Goal: Transaction & Acquisition: Purchase product/service

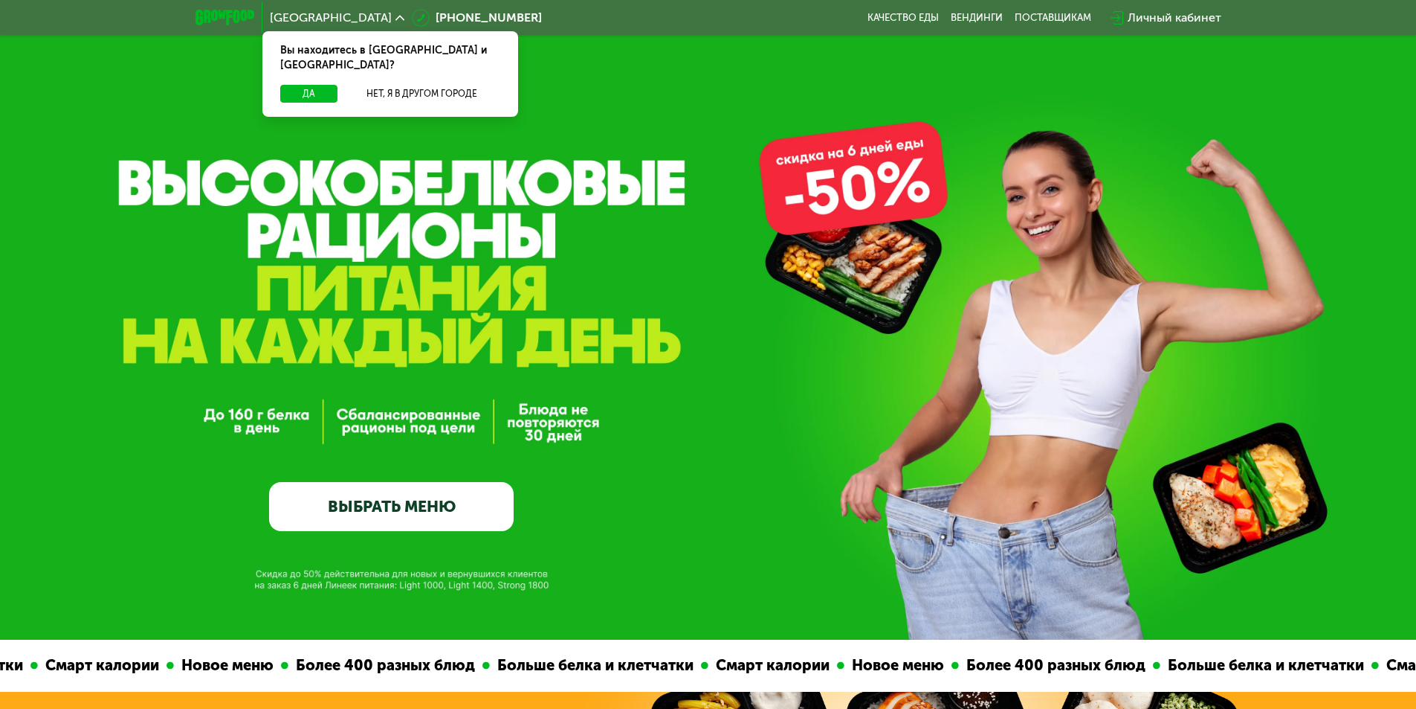
click at [419, 511] on link "ВЫБРАТЬ МЕНЮ" at bounding box center [391, 506] width 245 height 49
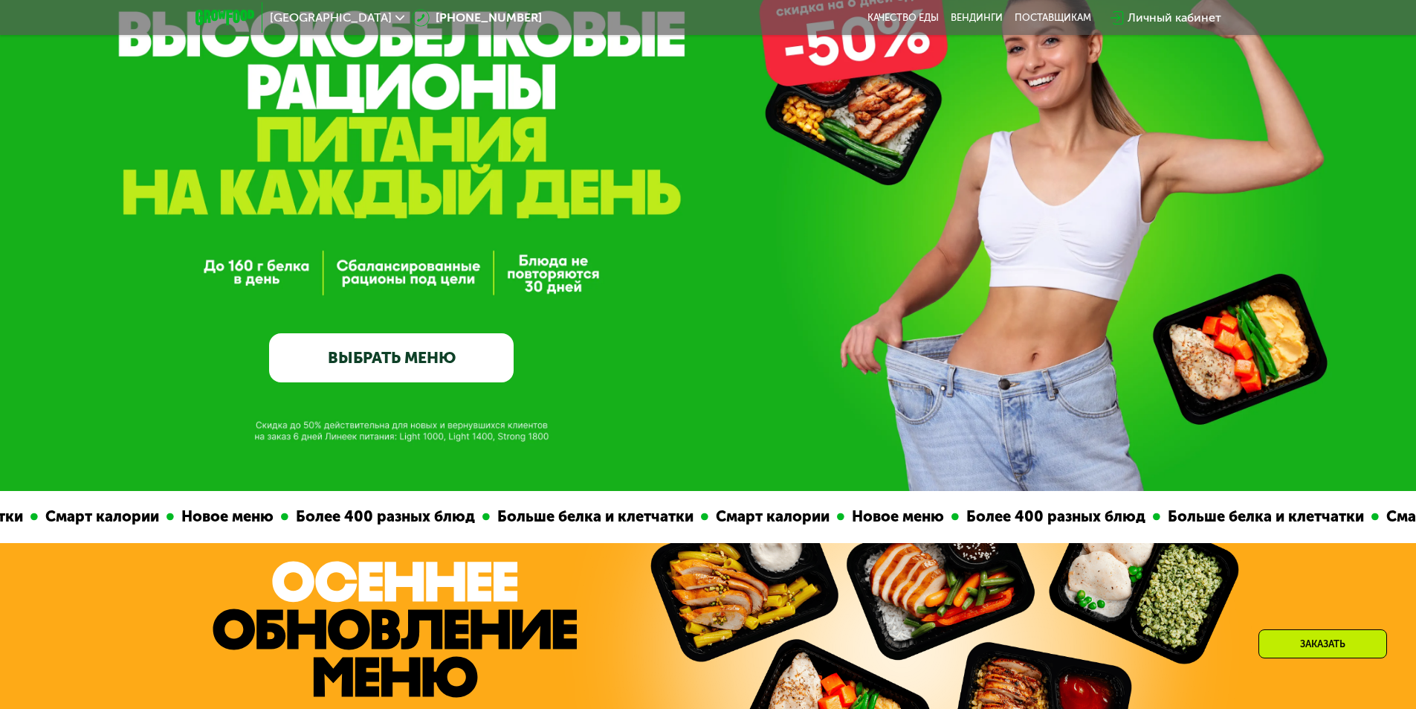
click at [431, 369] on link "ВЫБРАТЬ МЕНЮ" at bounding box center [391, 357] width 245 height 49
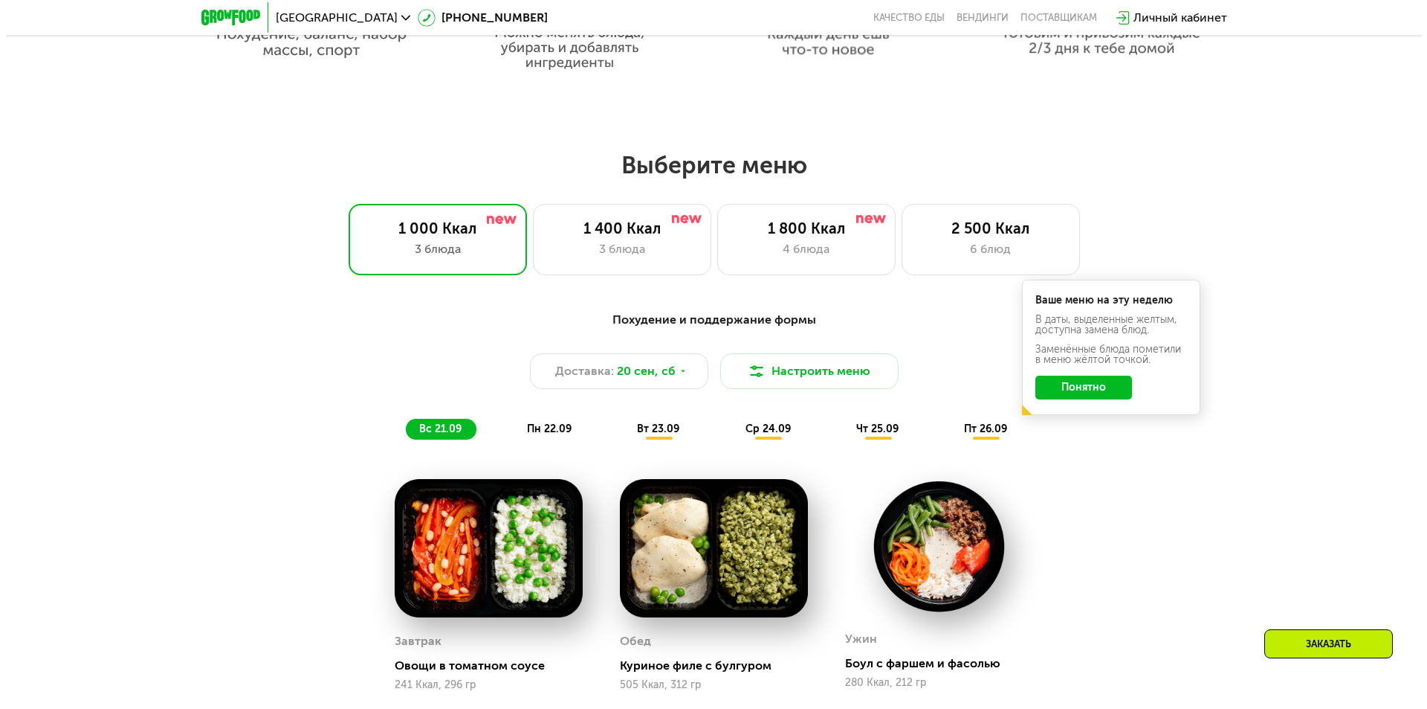
scroll to position [1233, 0]
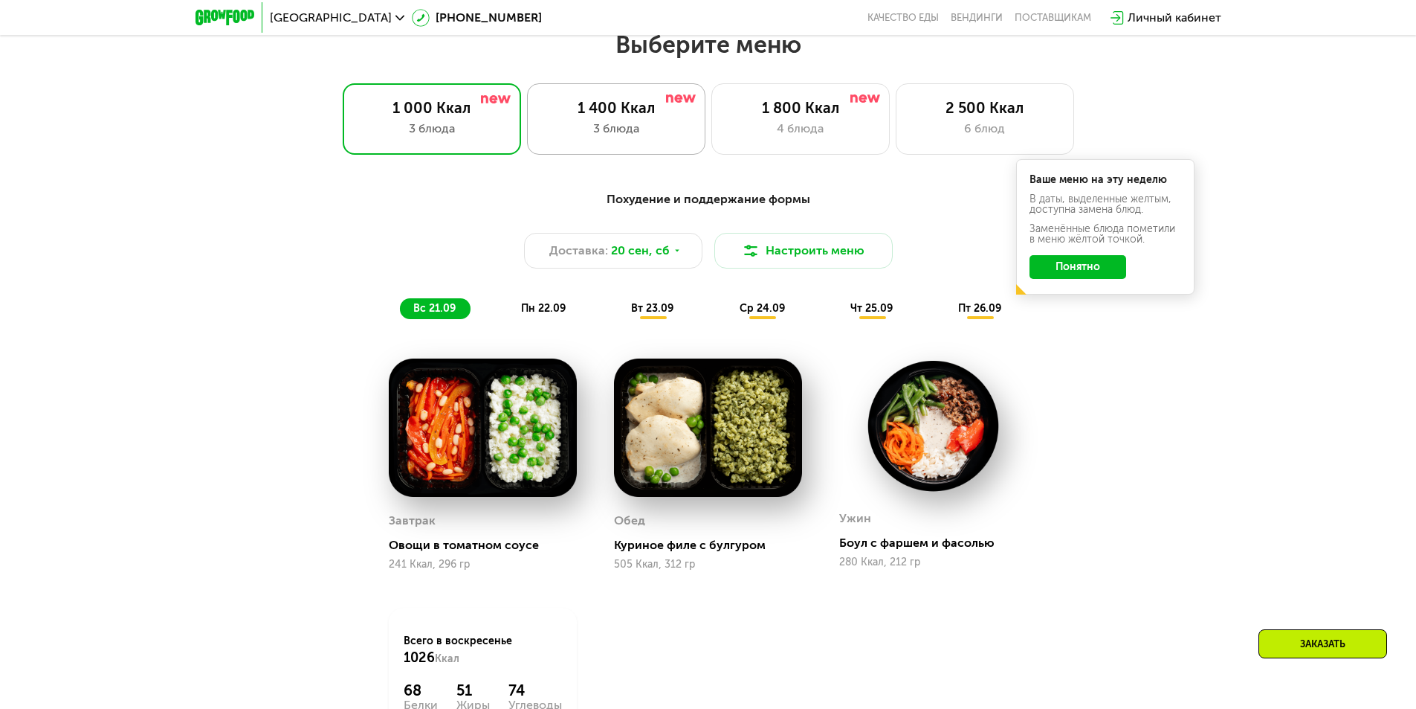
click at [624, 117] on div "1 400 Ккал" at bounding box center [616, 108] width 147 height 18
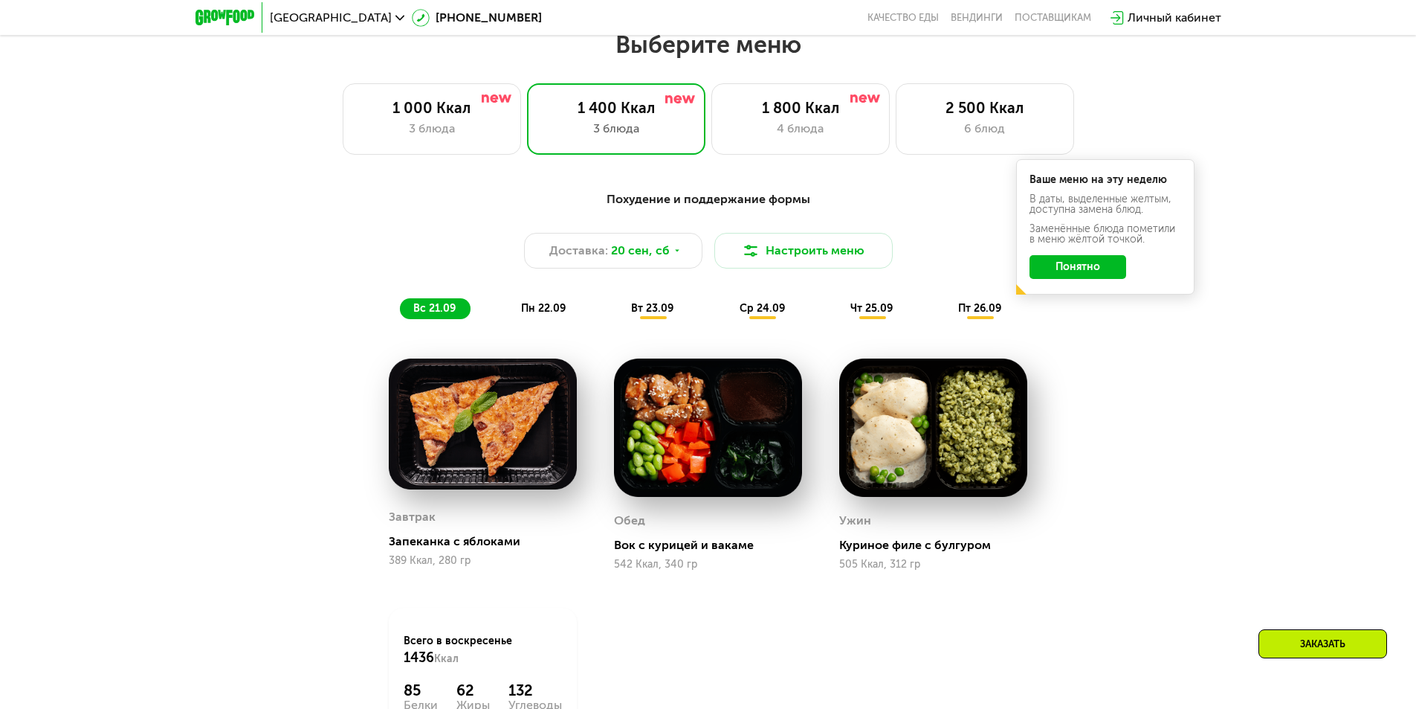
click at [1080, 275] on button "Понятно" at bounding box center [1078, 267] width 97 height 24
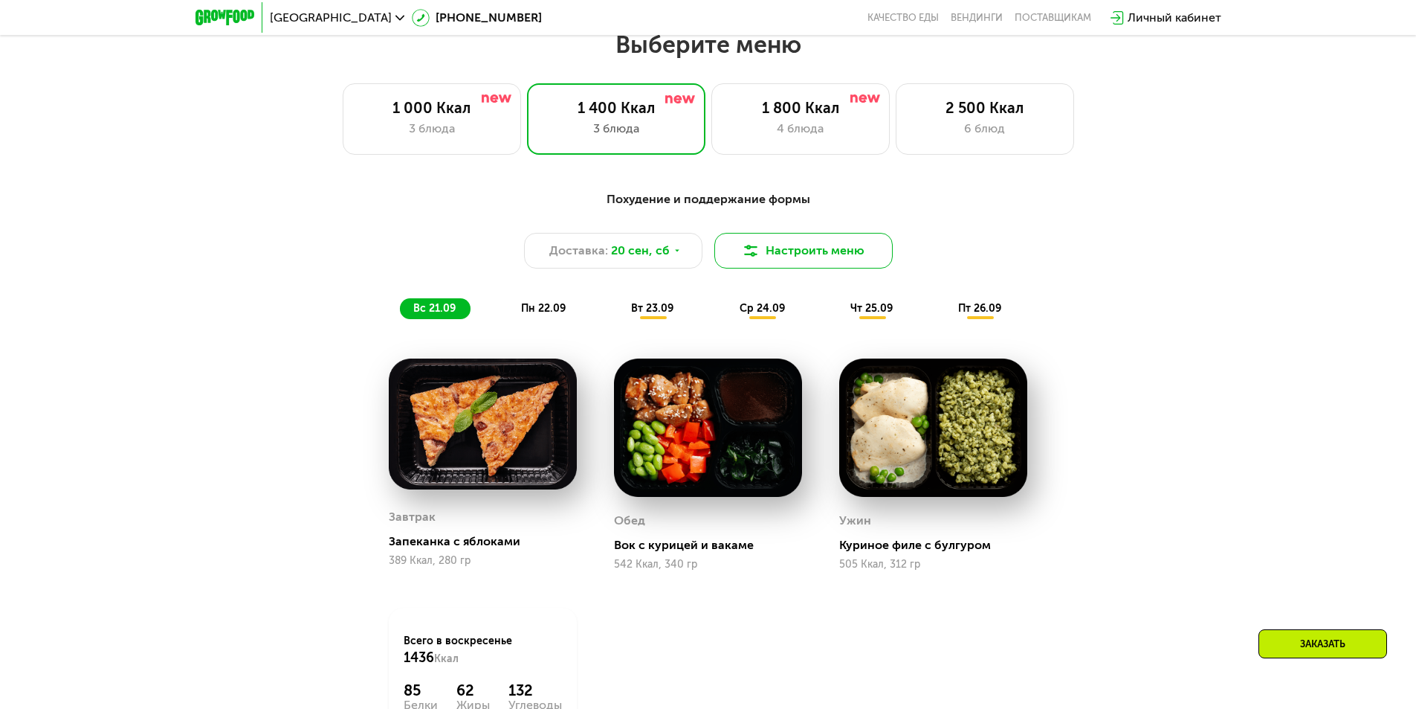
click at [782, 254] on button "Настроить меню" at bounding box center [803, 251] width 178 height 36
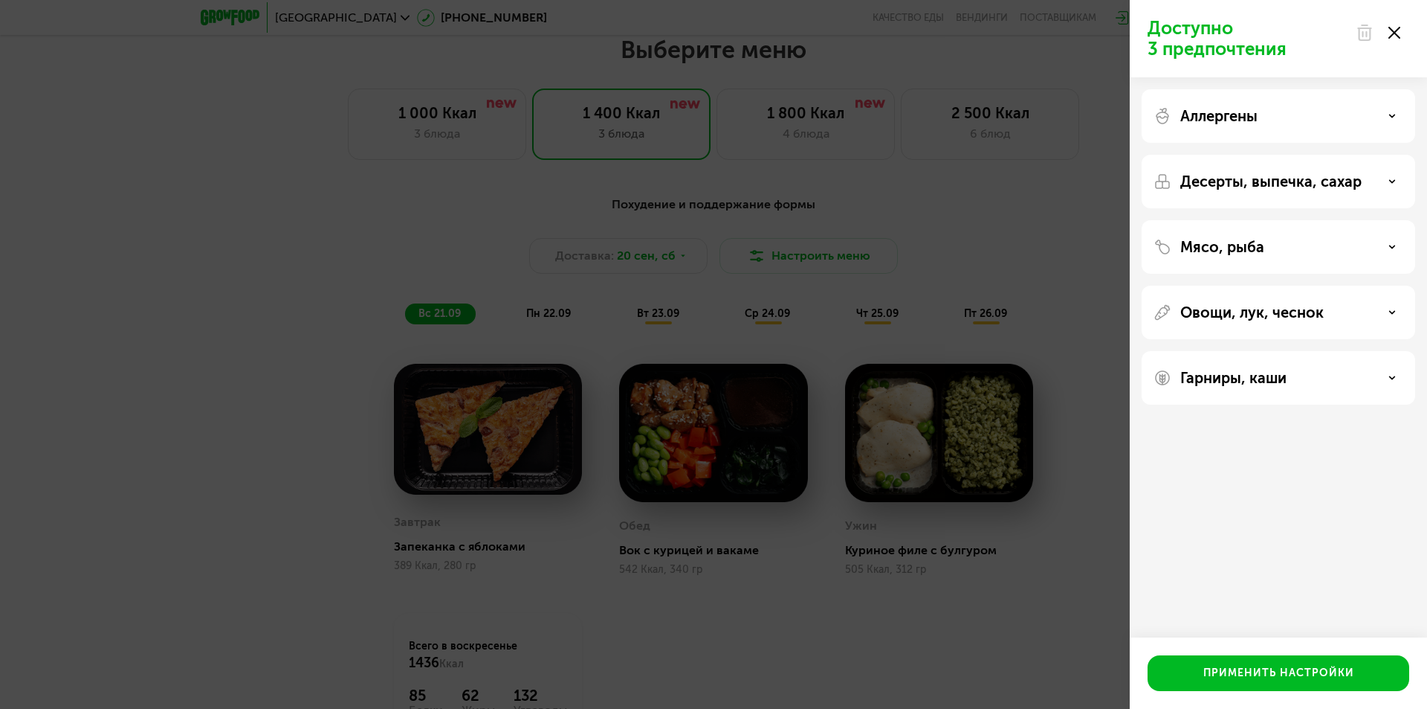
click at [1304, 305] on p "Овощи, лук, чеснок" at bounding box center [1252, 312] width 143 height 18
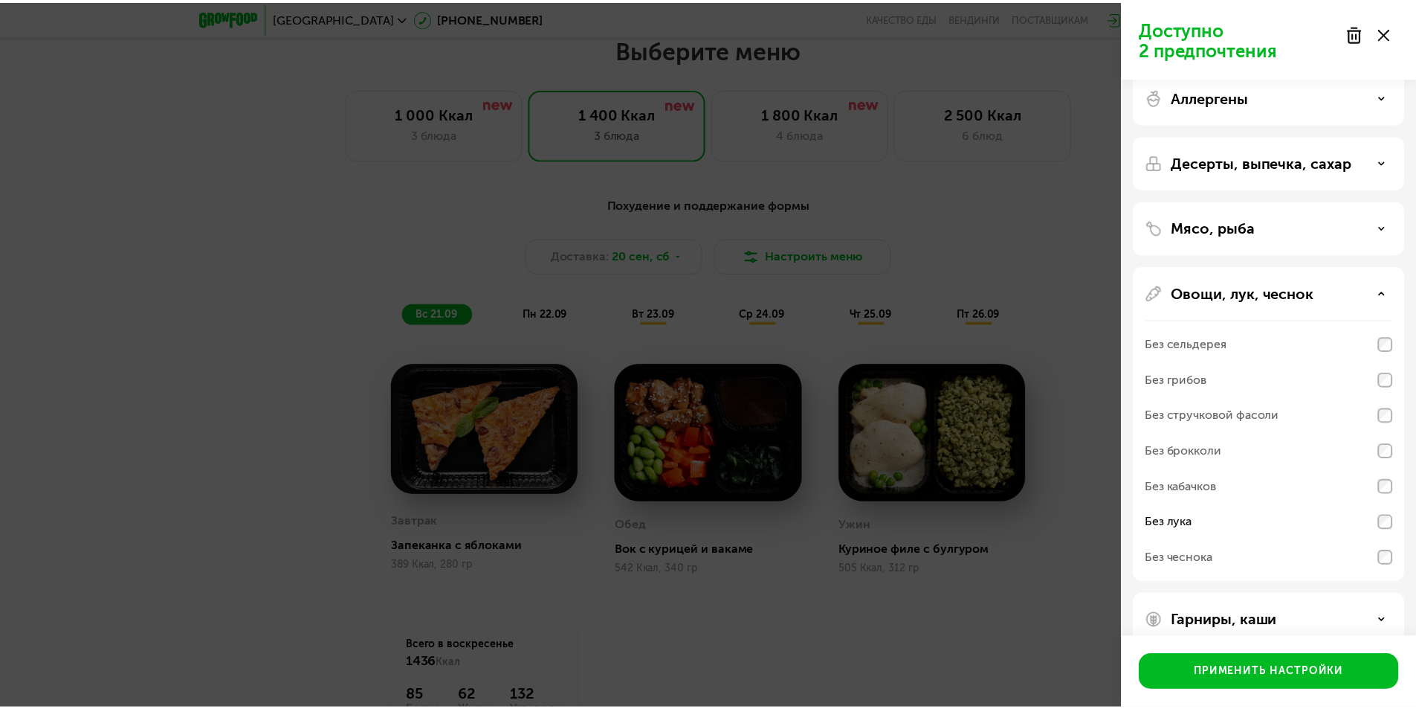
scroll to position [0, 0]
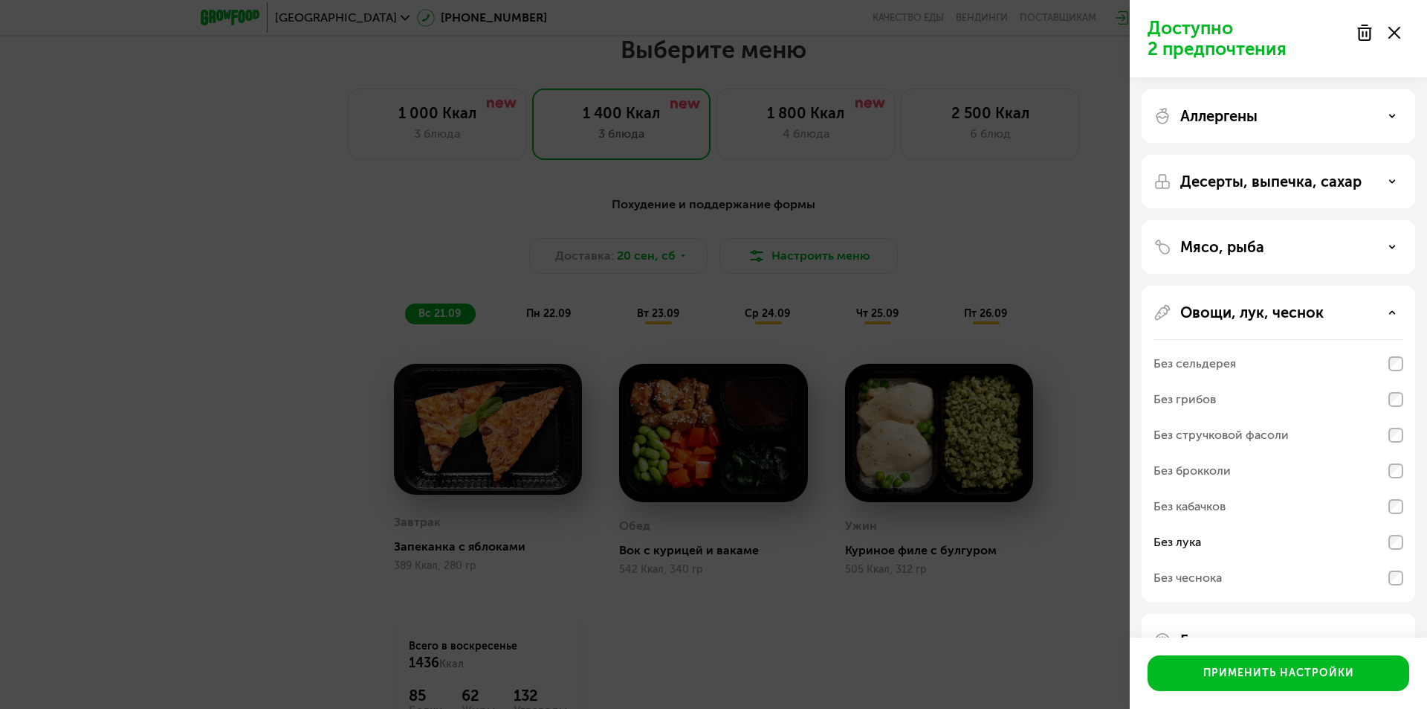
click at [1263, 307] on p "Овощи, лук, чеснок" at bounding box center [1252, 312] width 143 height 18
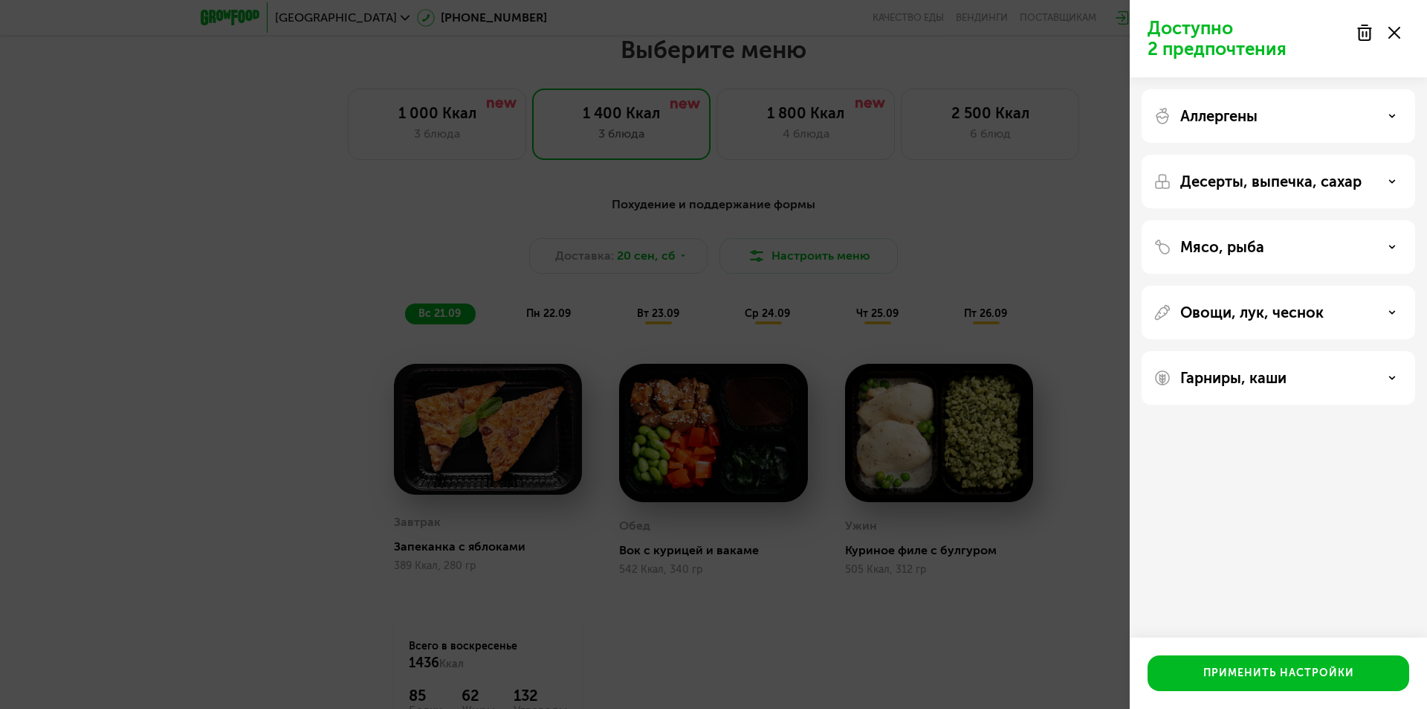
click at [1239, 119] on p "Аллергены" at bounding box center [1219, 116] width 77 height 18
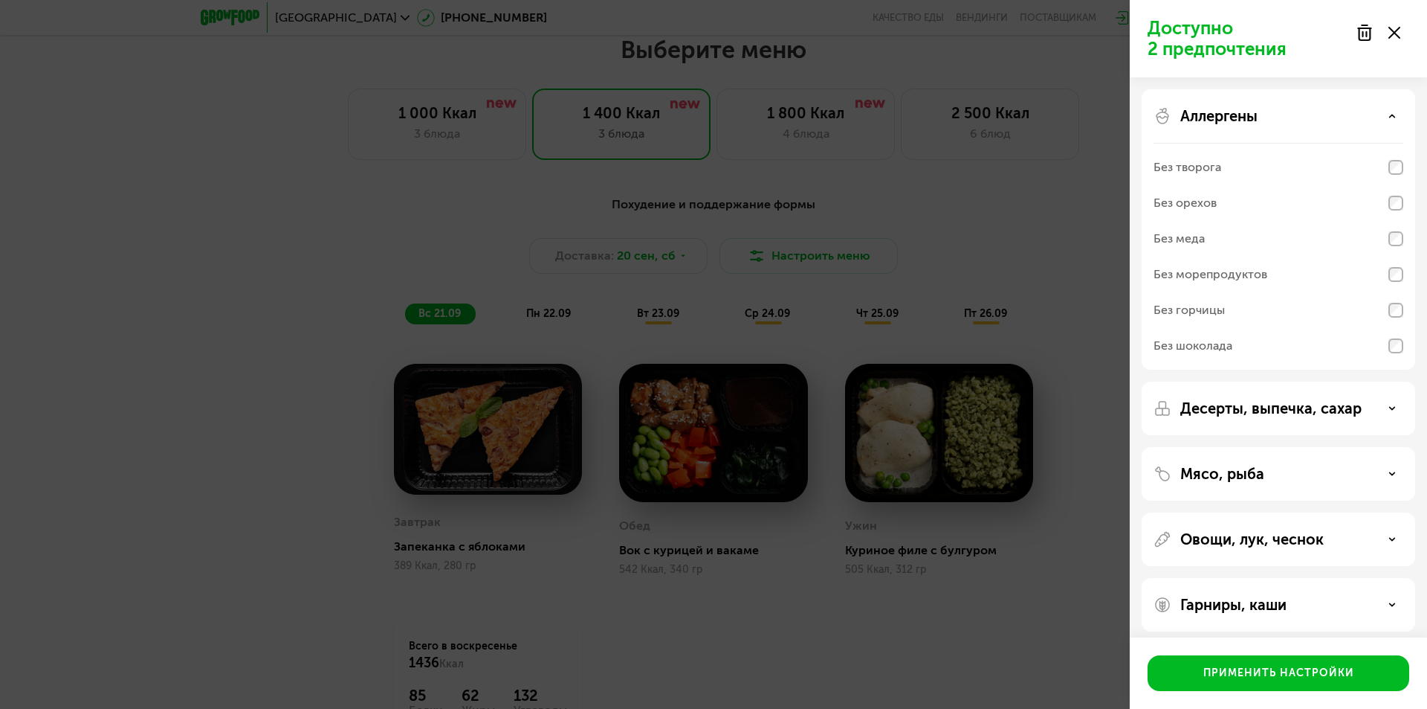
click at [1239, 113] on p "Аллергены" at bounding box center [1219, 116] width 77 height 18
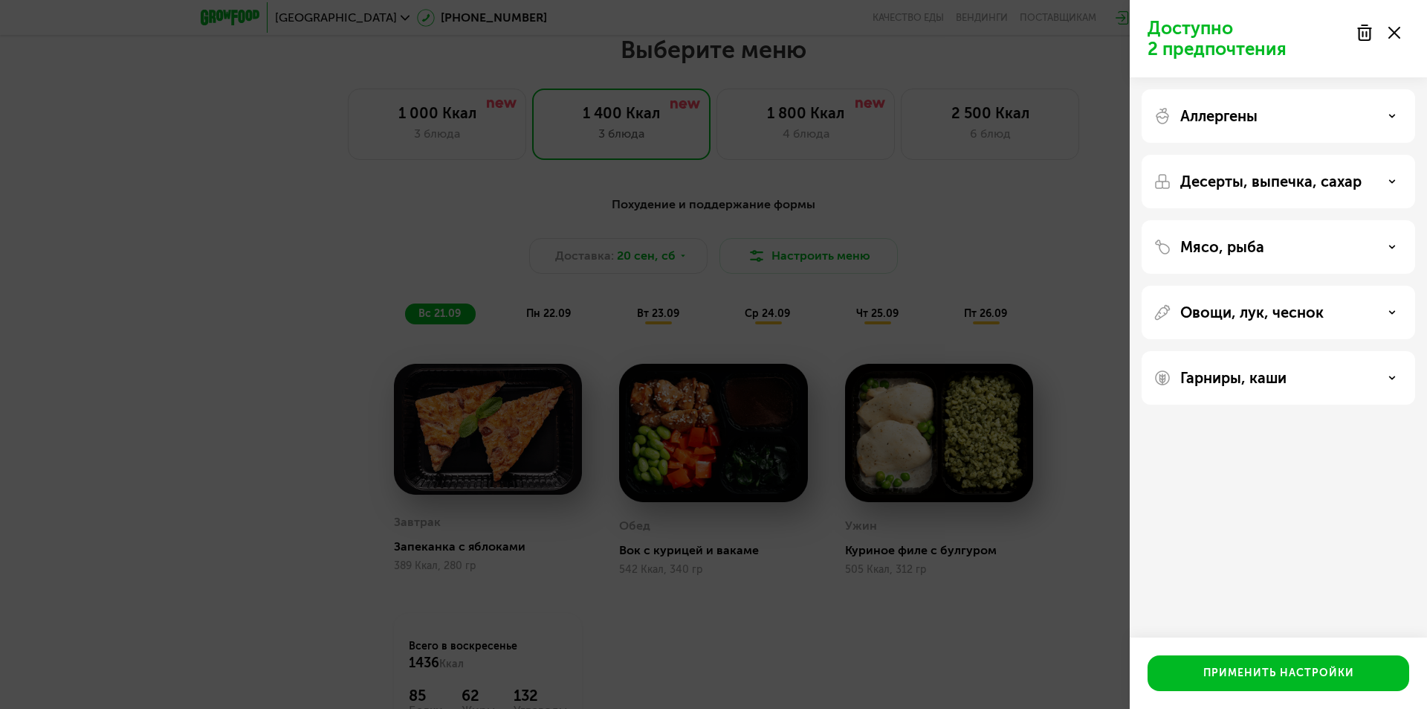
click at [1262, 318] on p "Овощи, лук, чеснок" at bounding box center [1252, 312] width 143 height 18
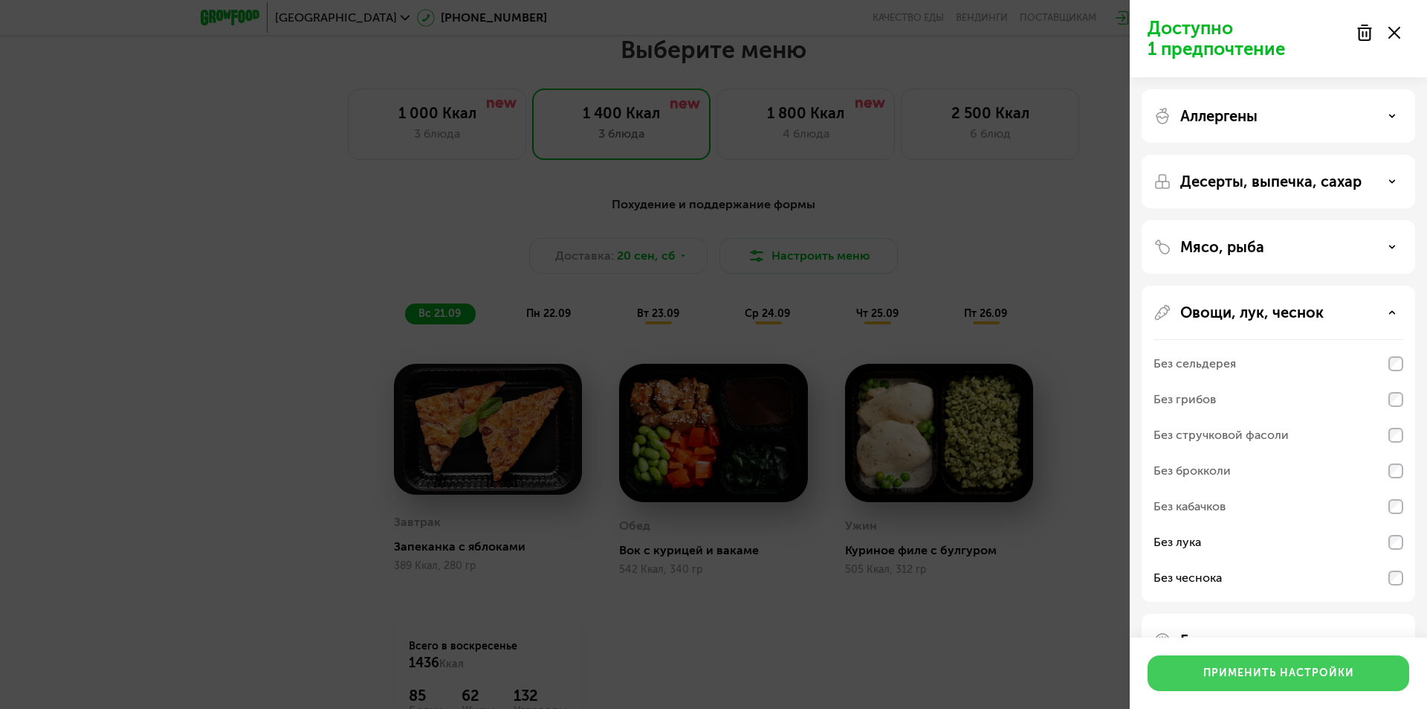
click at [1365, 668] on button "Применить настройки" at bounding box center [1279, 673] width 262 height 36
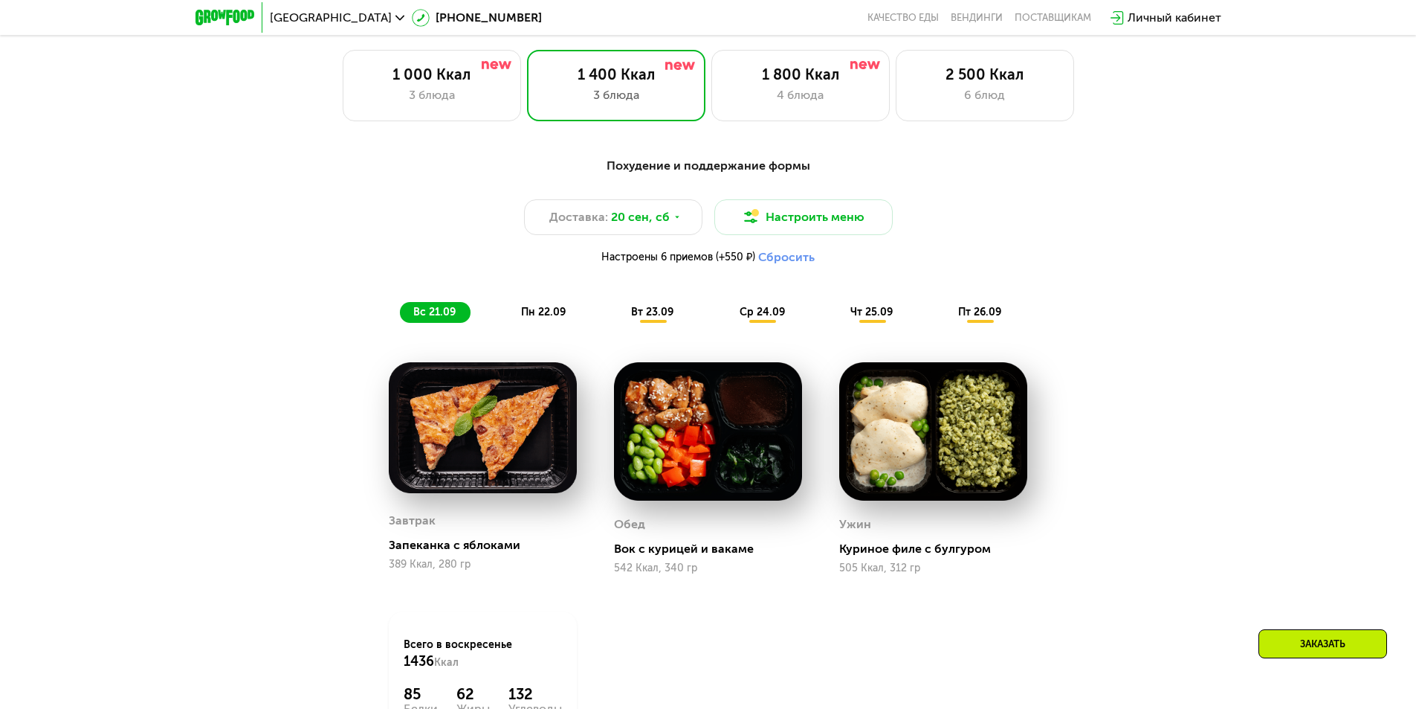
scroll to position [1233, 0]
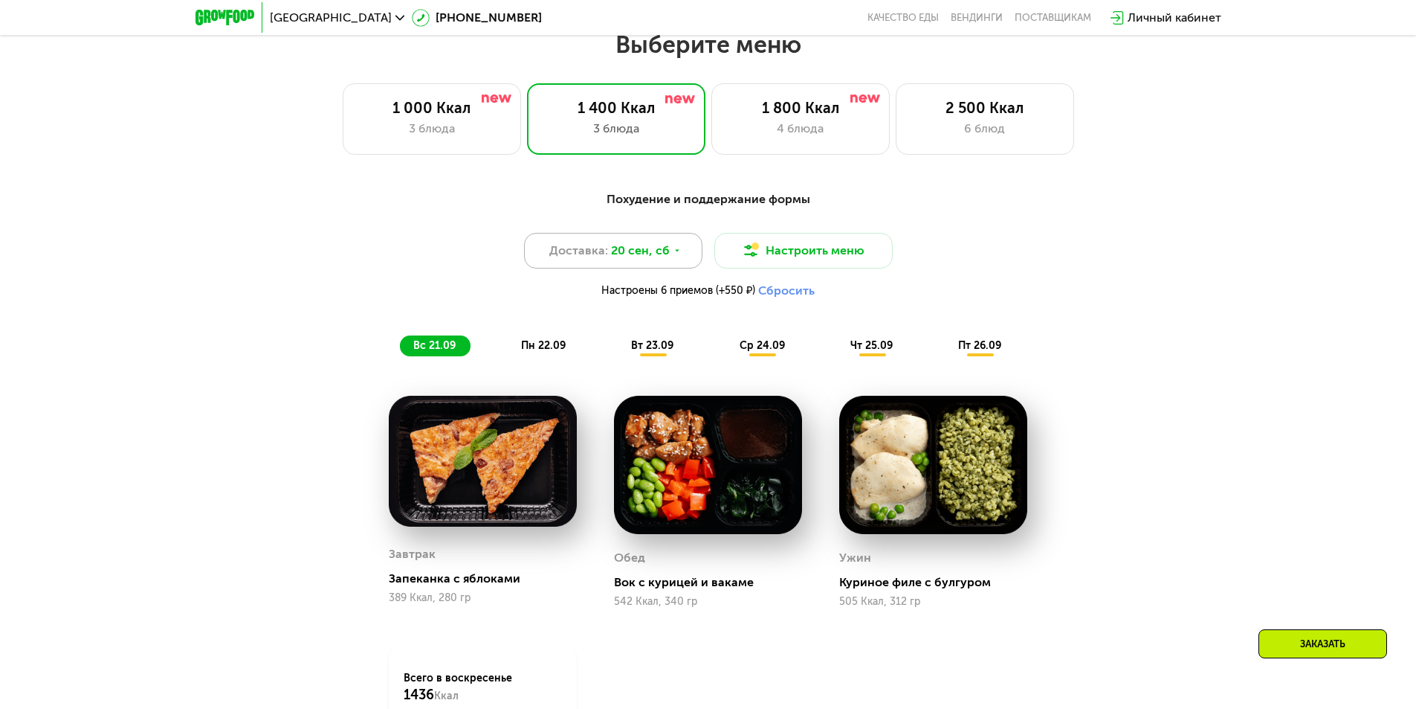
click at [634, 259] on span "20 сен, сб" at bounding box center [640, 251] width 59 height 18
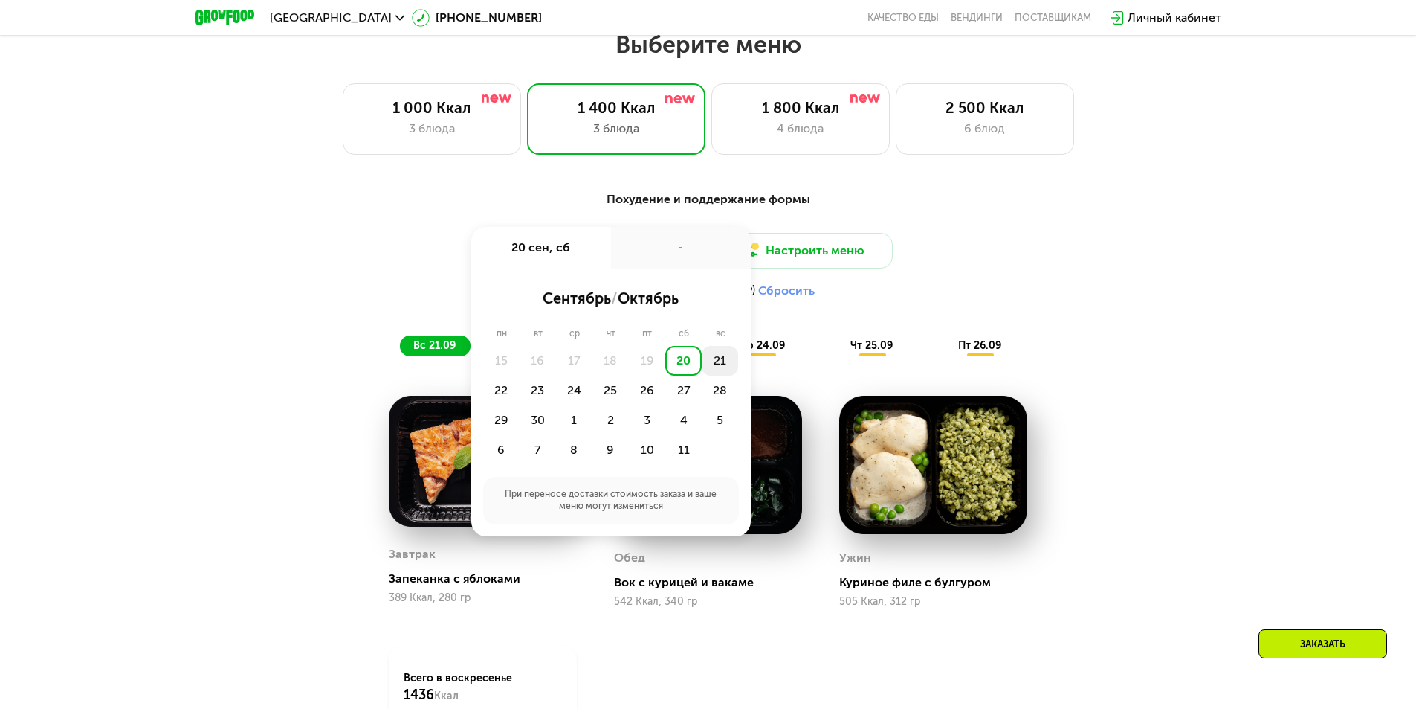
click at [721, 372] on div "21" at bounding box center [720, 361] width 36 height 30
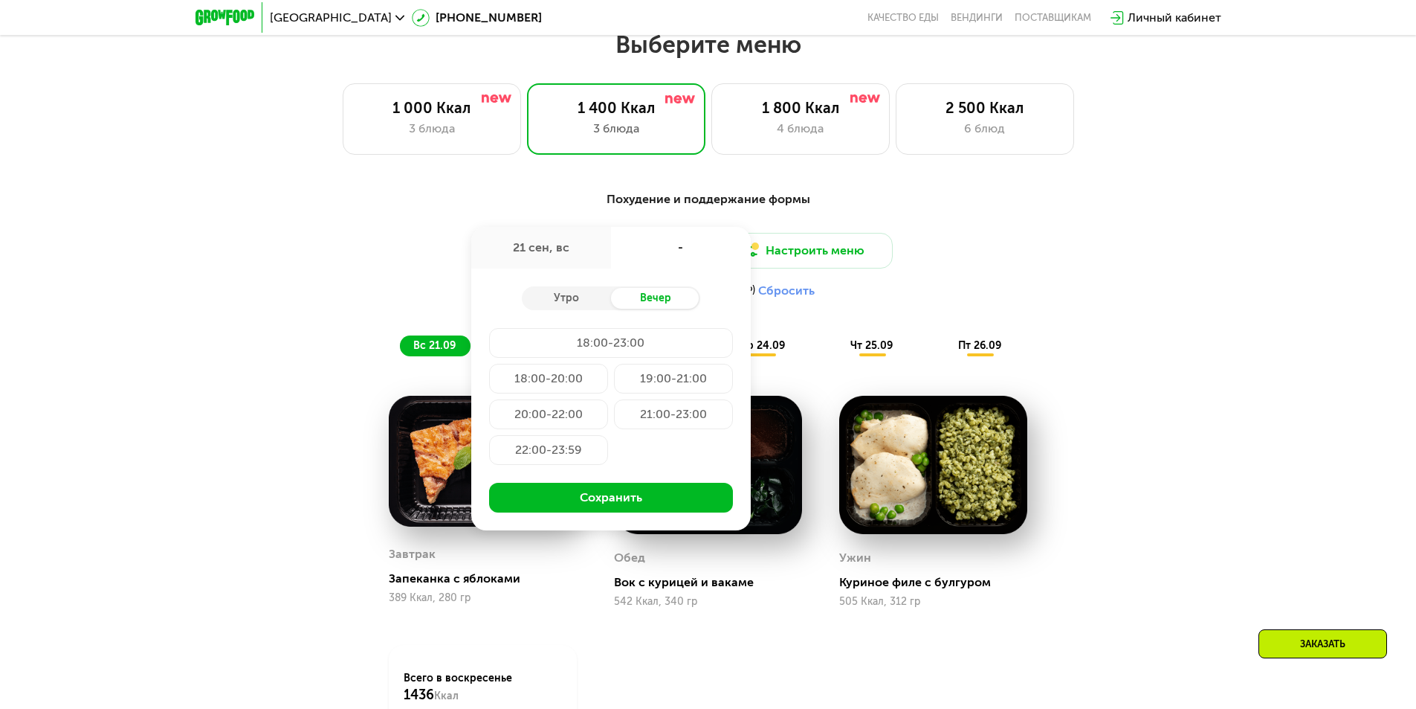
click at [664, 352] on div "18:00-23:00" at bounding box center [611, 343] width 244 height 30
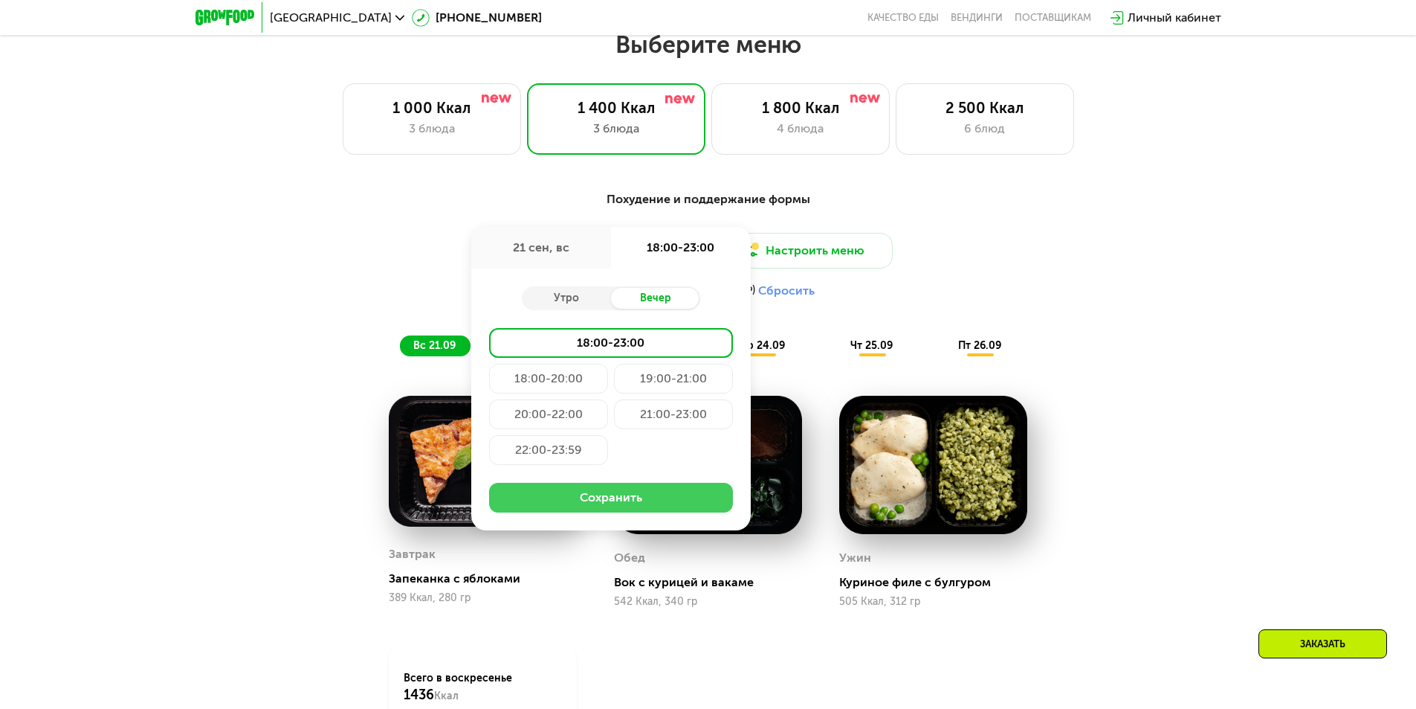
click at [670, 503] on button "Сохранить" at bounding box center [611, 498] width 244 height 30
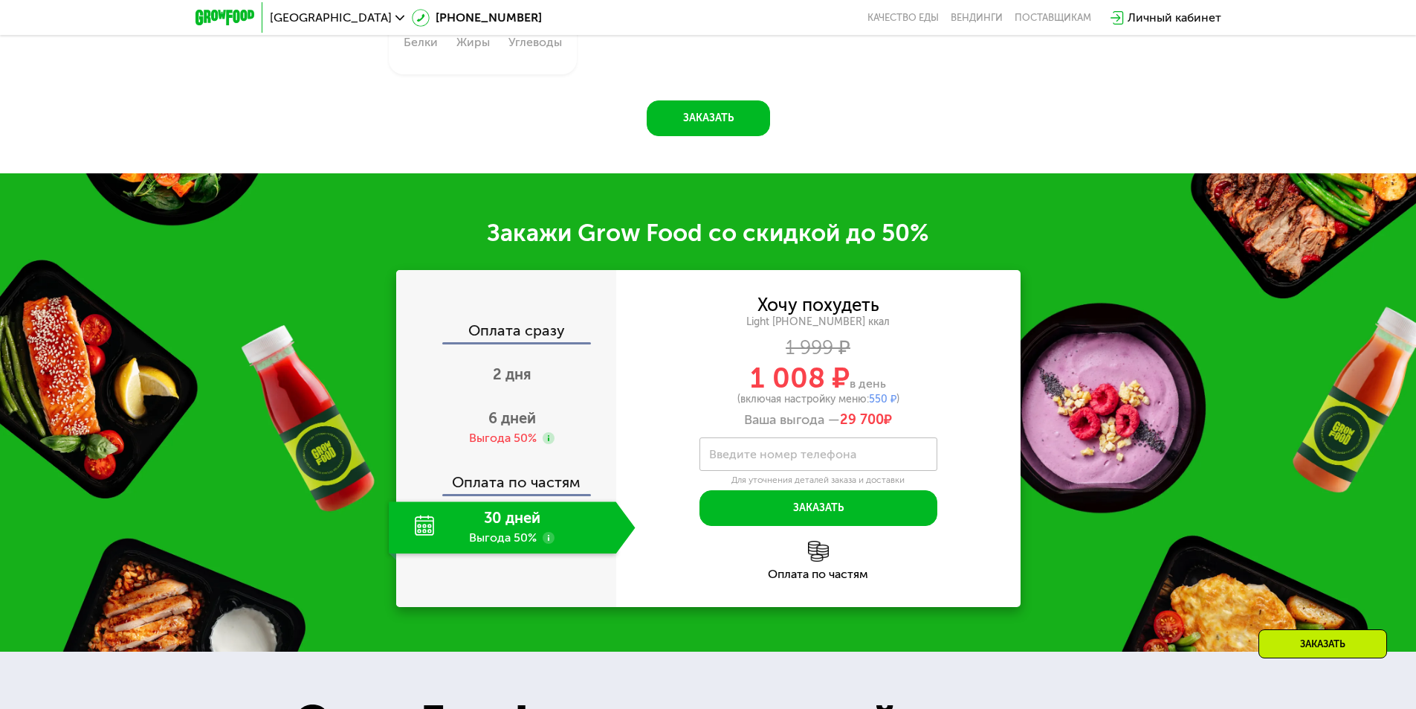
scroll to position [1976, 0]
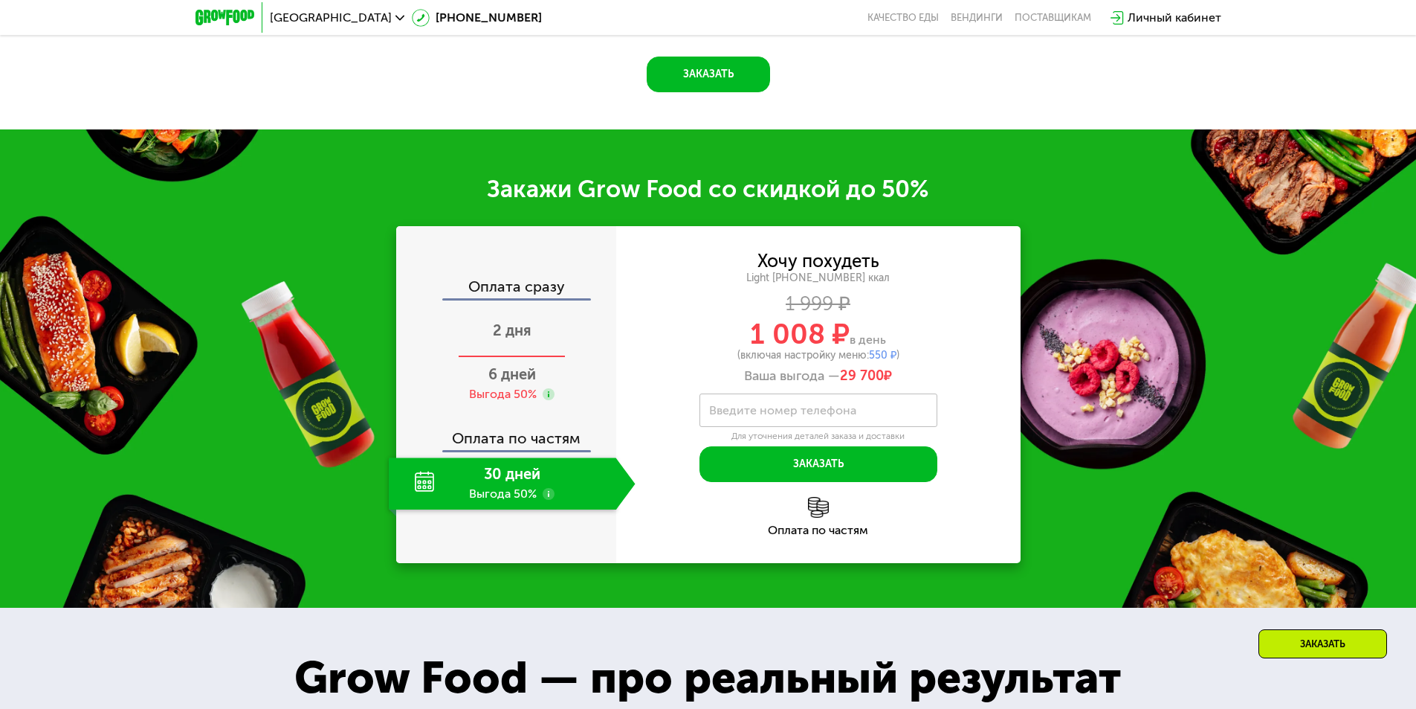
click at [521, 335] on span "2 дня" at bounding box center [512, 330] width 39 height 18
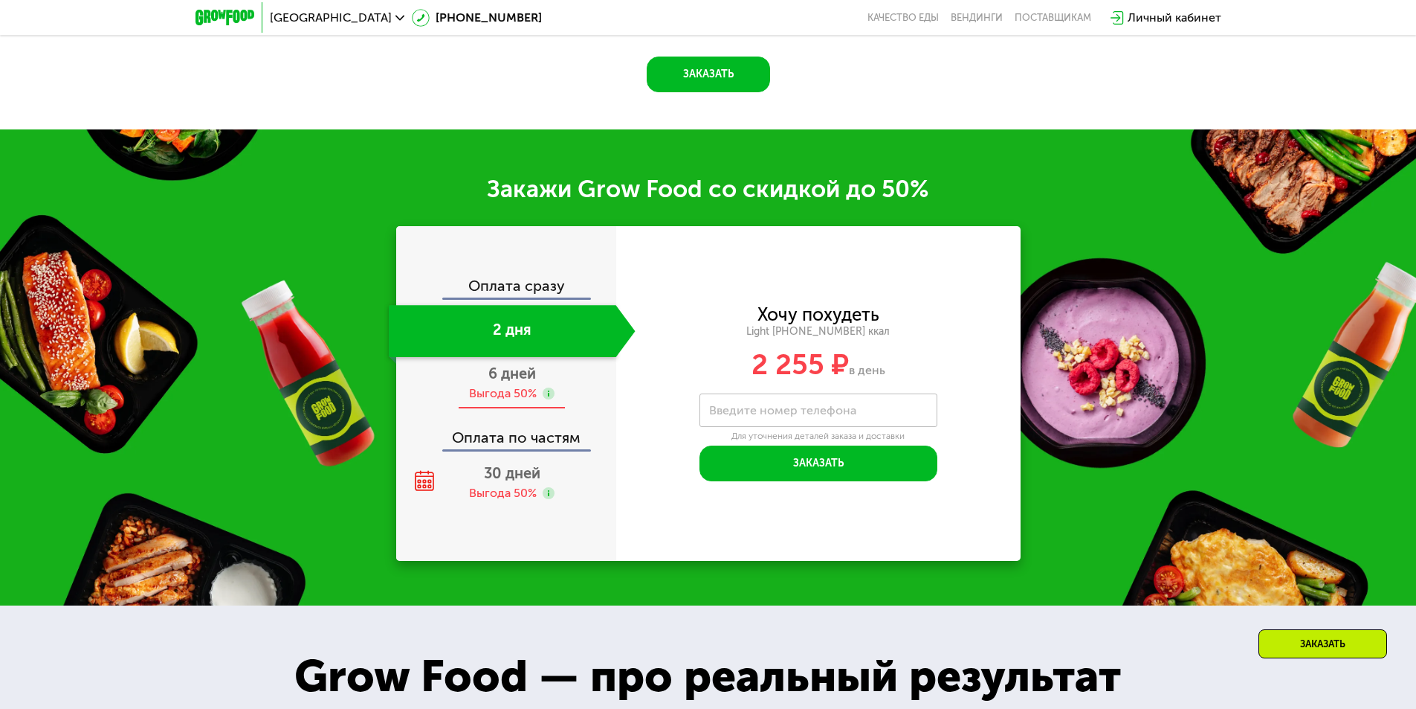
click at [513, 390] on div "Выгода 50%" at bounding box center [503, 393] width 68 height 16
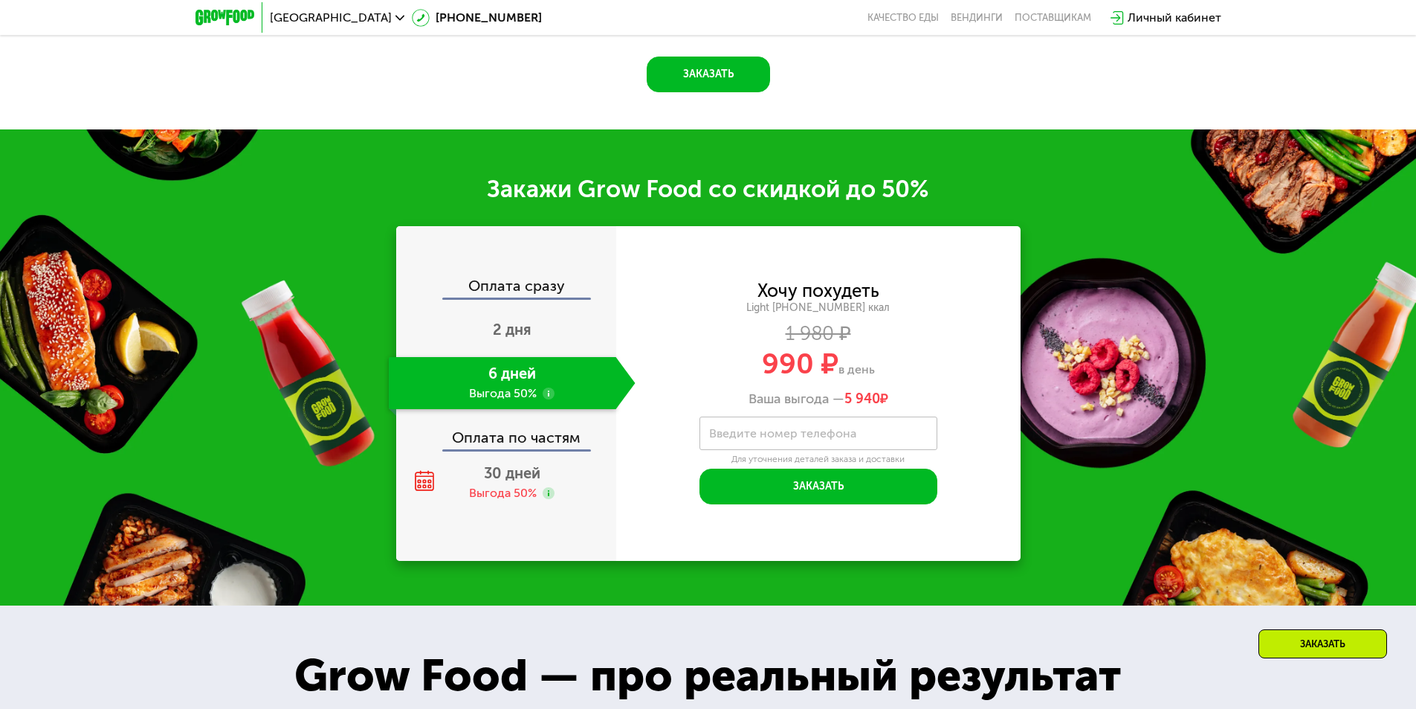
scroll to position [1976, 0]
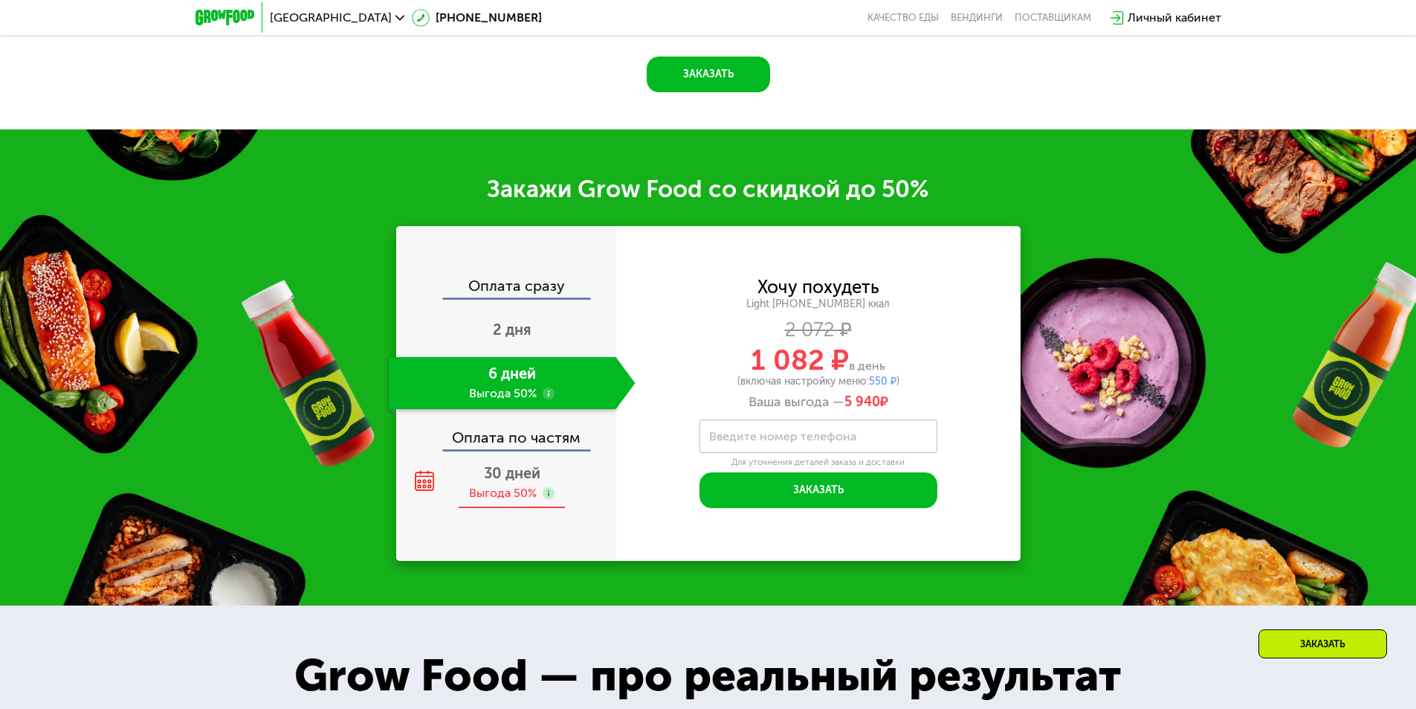
click at [504, 482] on span "30 дней" at bounding box center [512, 473] width 57 height 18
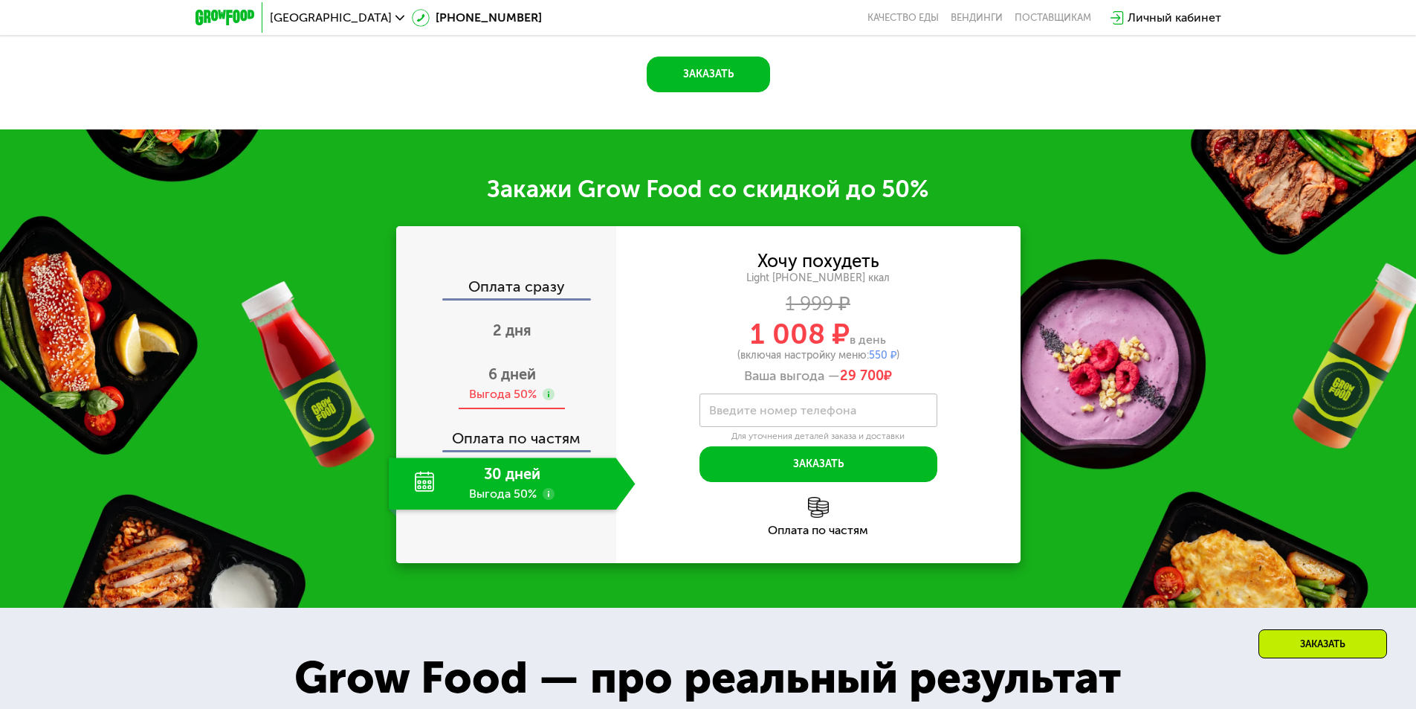
click at [511, 398] on div "Выгода 50%" at bounding box center [503, 394] width 68 height 16
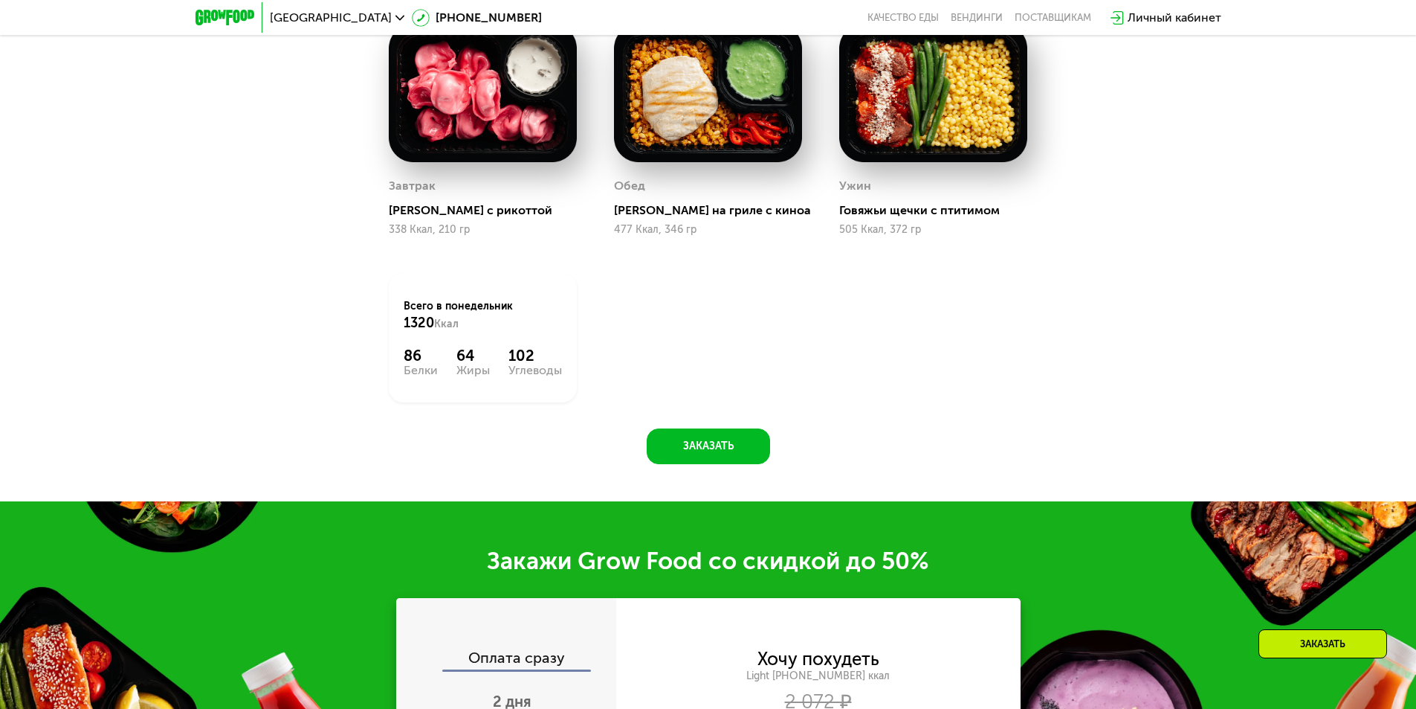
scroll to position [1158, 0]
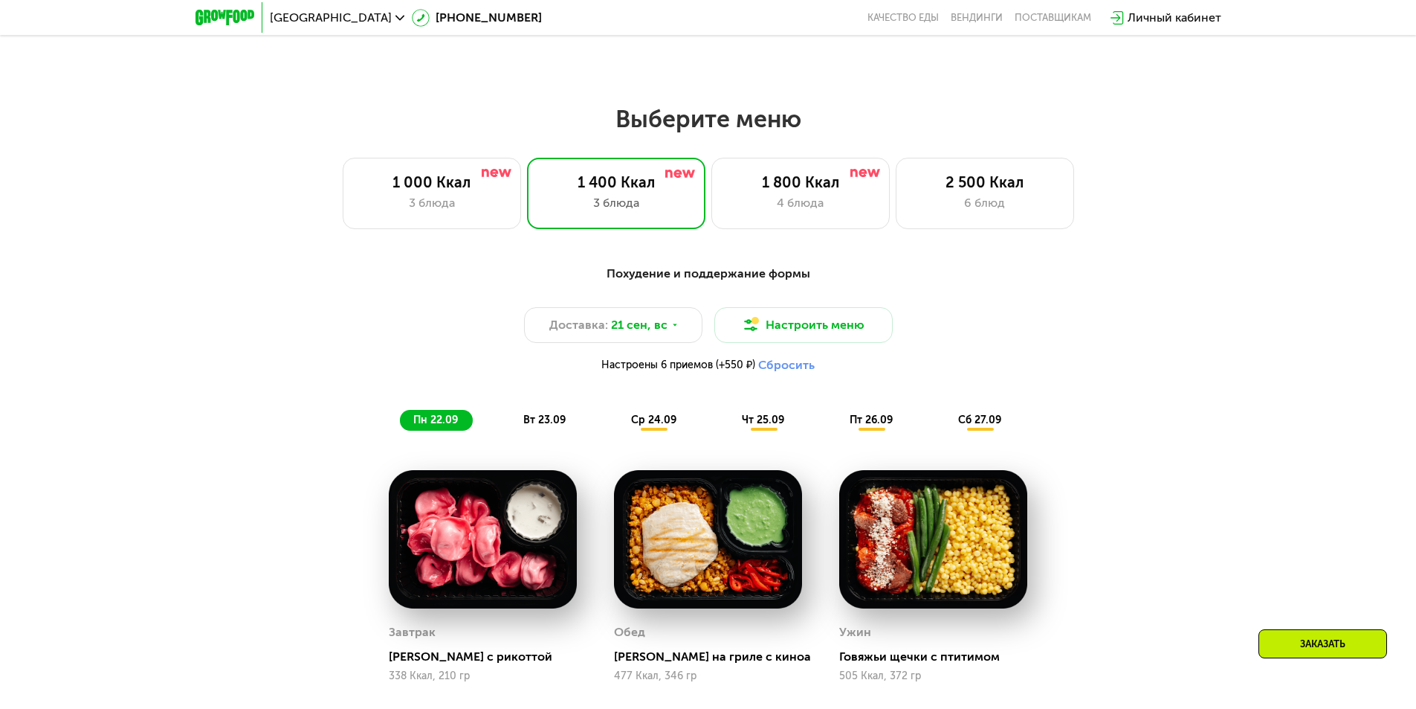
click at [778, 370] on button "Сбросить" at bounding box center [786, 365] width 57 height 15
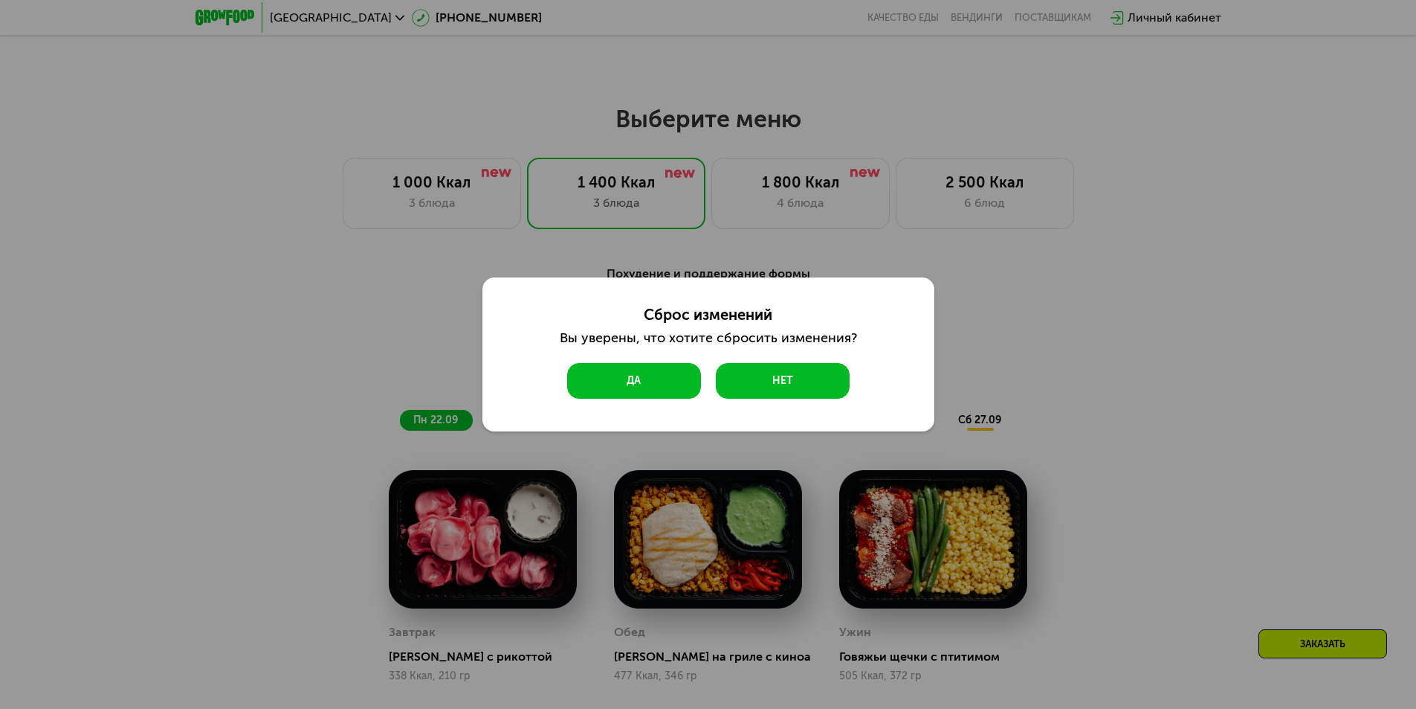
click at [660, 380] on button "Да" at bounding box center [634, 381] width 134 height 36
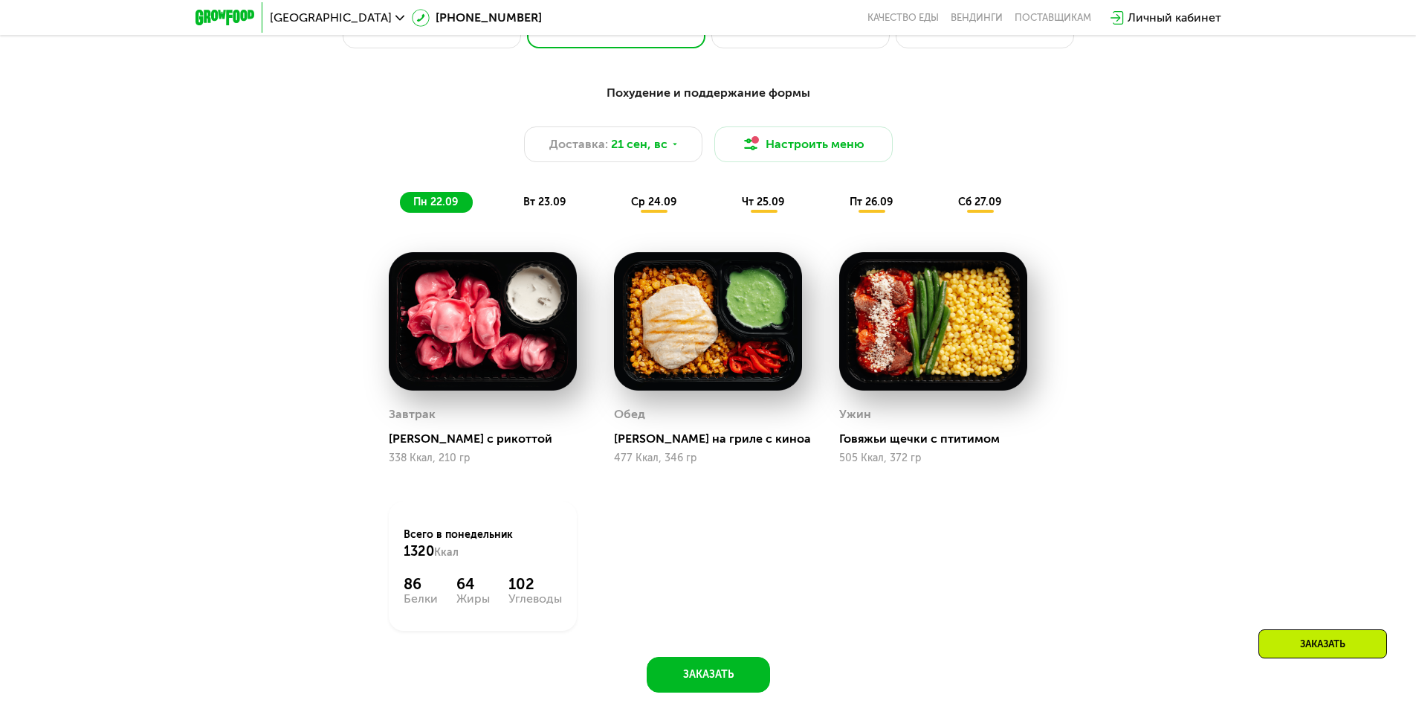
scroll to position [1307, 0]
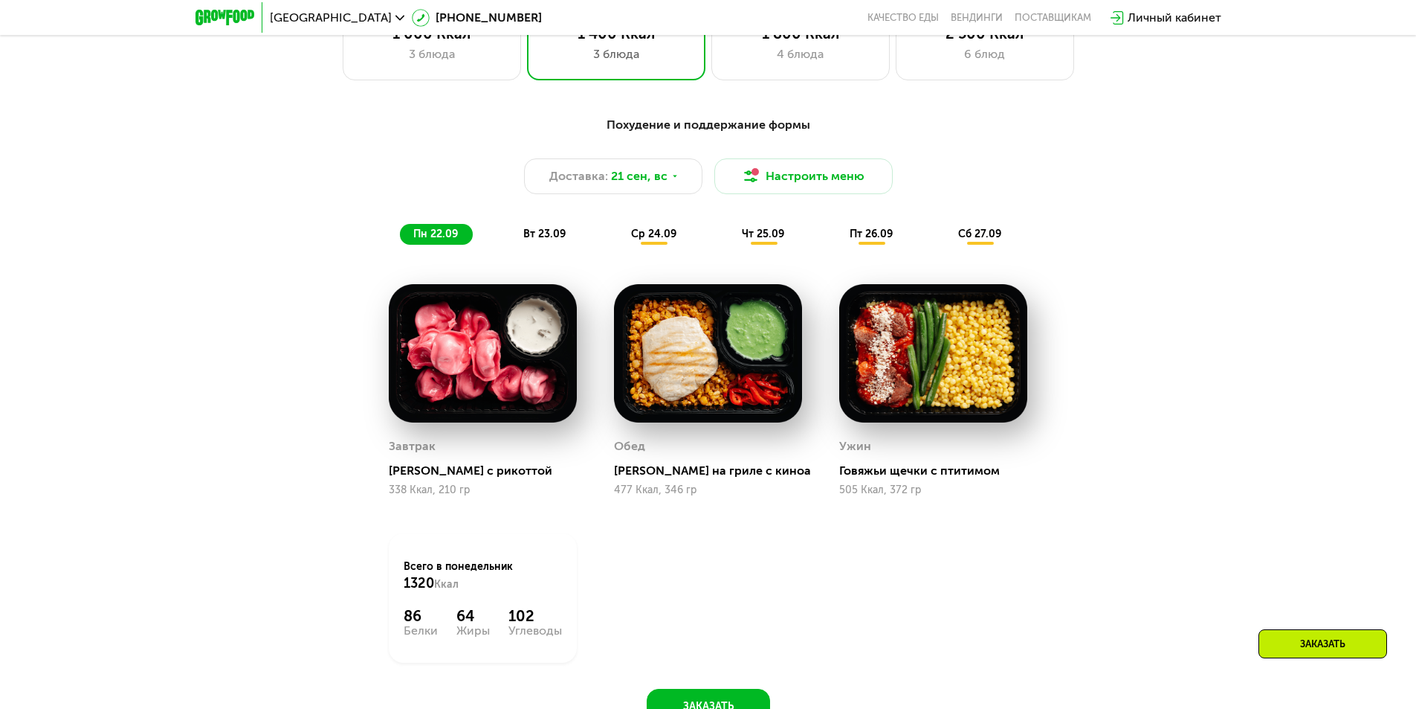
click at [561, 237] on span "вт 23.09" at bounding box center [544, 233] width 42 height 13
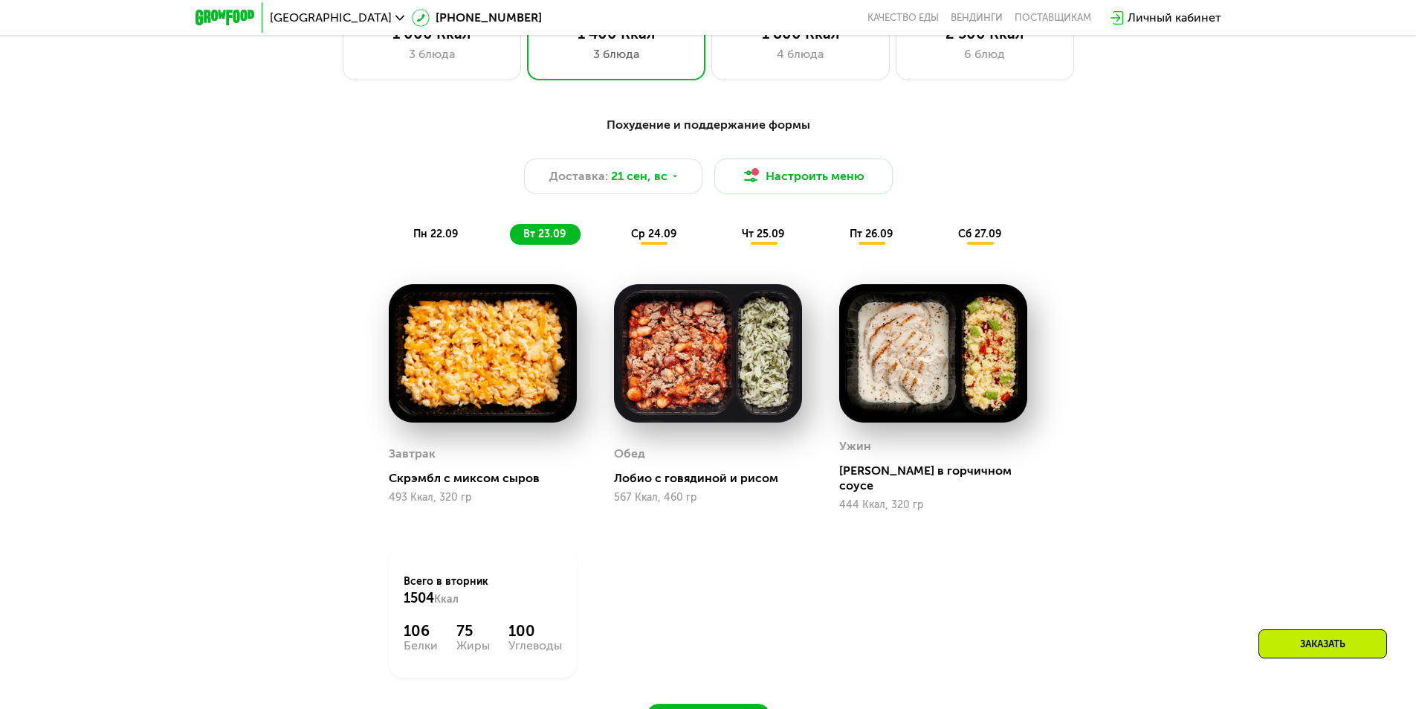
click at [651, 240] on span "ср 24.09" at bounding box center [653, 233] width 45 height 13
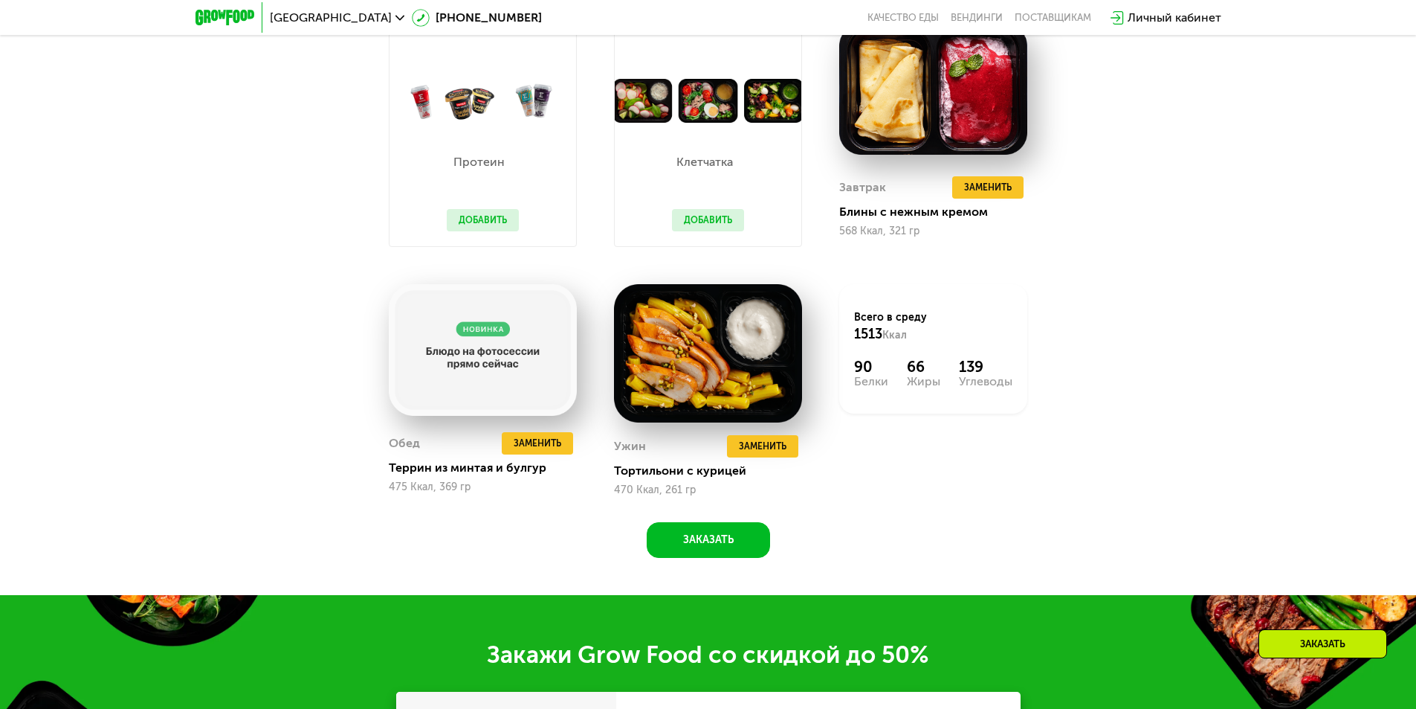
scroll to position [1604, 0]
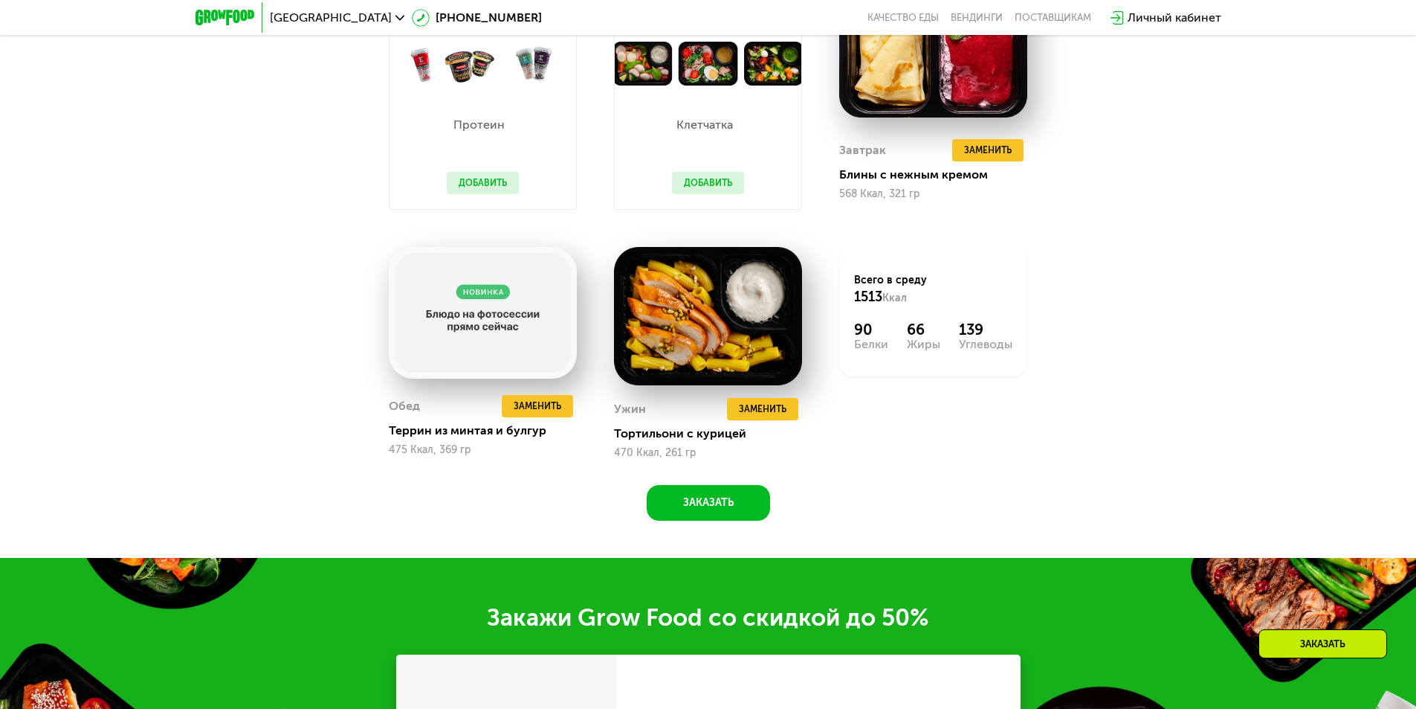
click at [335, 329] on div "Похудение и поддержание формы Доставка: [DATE] Настроить меню пн 22.09 вт 23.09…" at bounding box center [709, 165] width 916 height 711
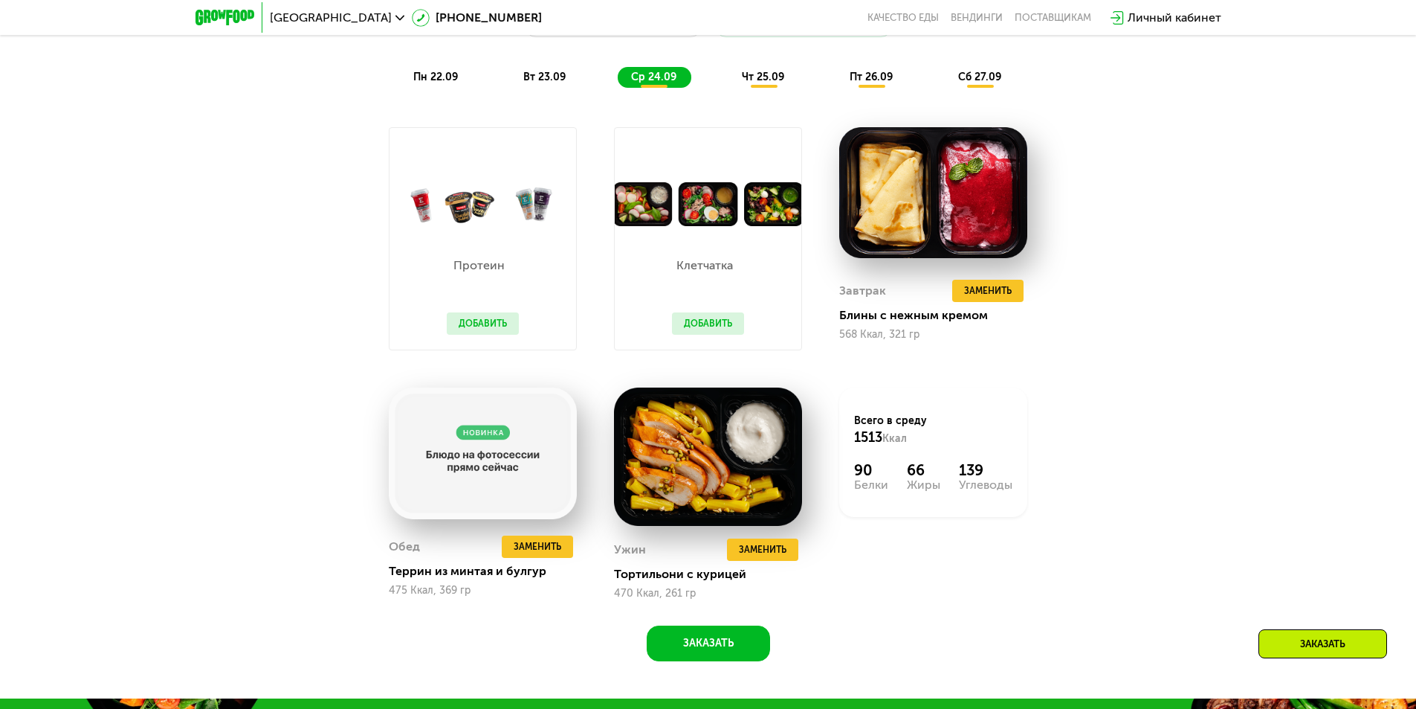
scroll to position [1381, 0]
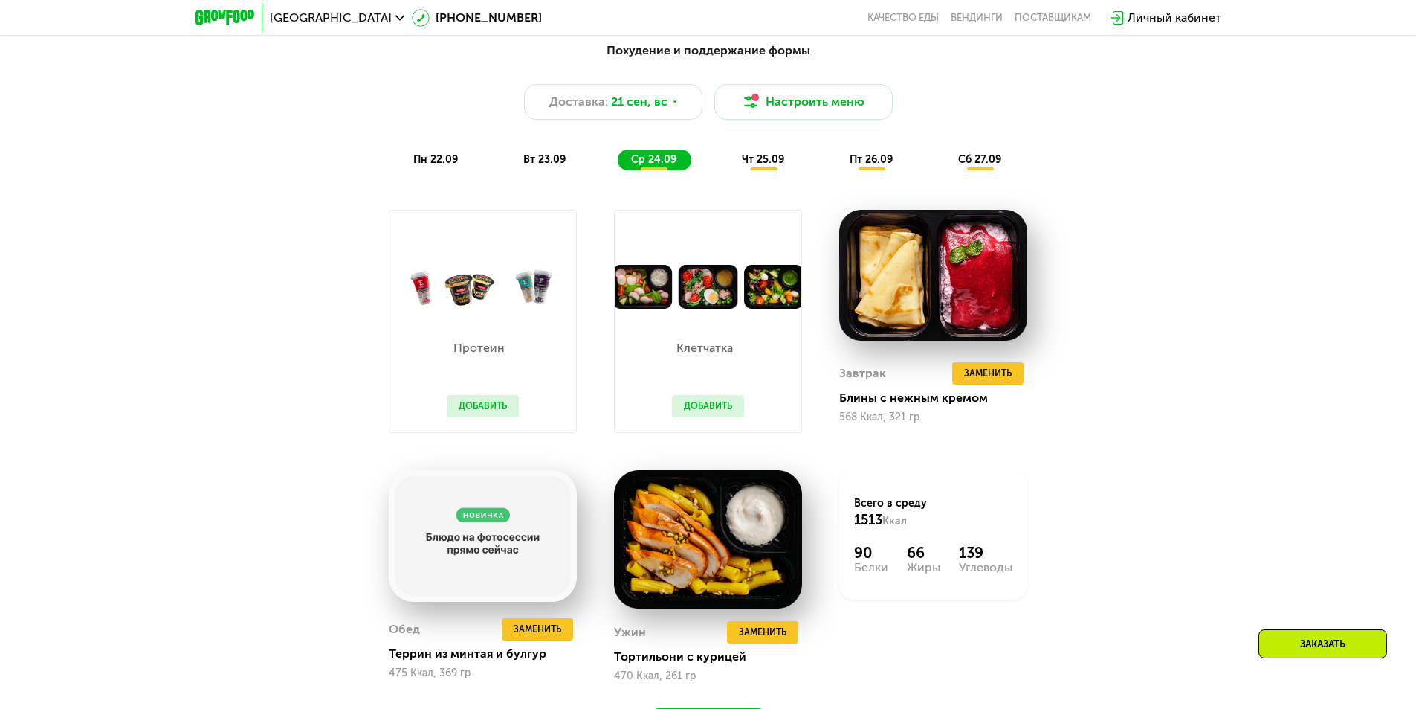
click at [477, 403] on button "Добавить" at bounding box center [483, 406] width 72 height 22
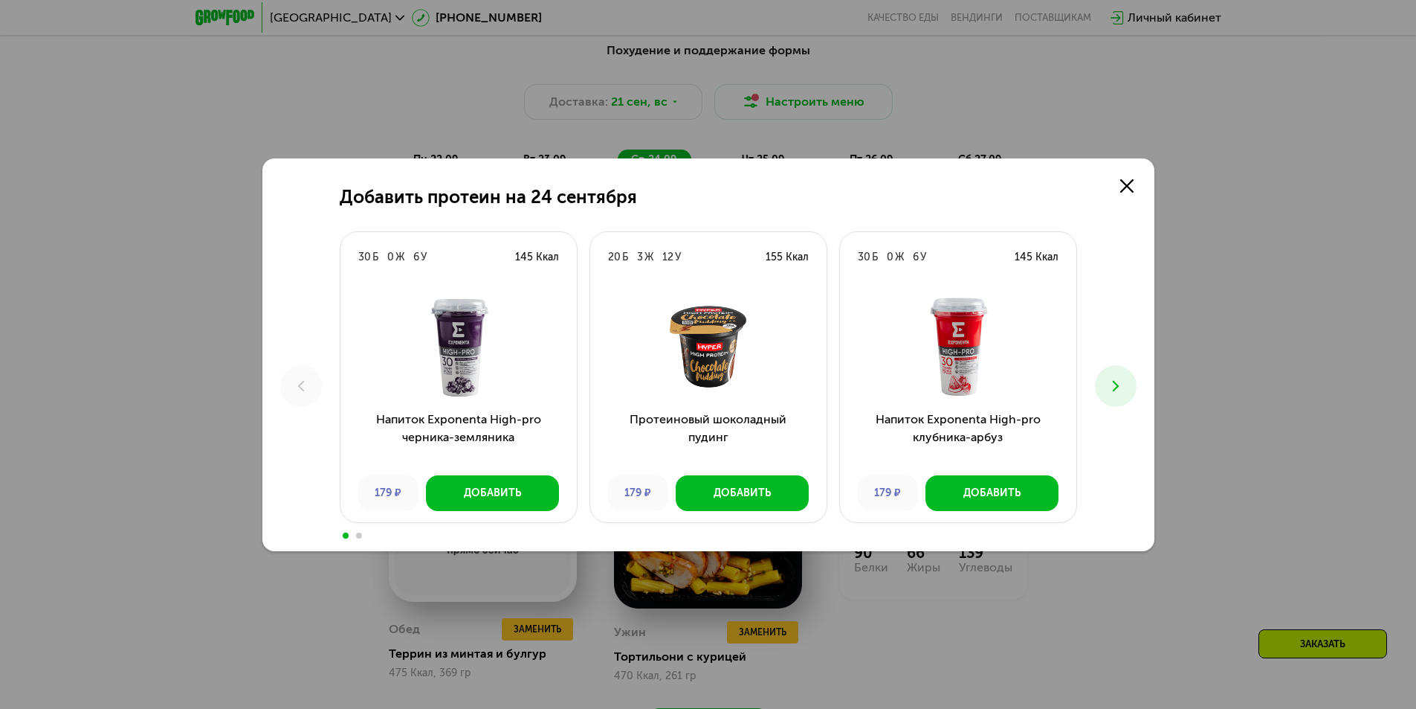
click at [1123, 388] on icon at bounding box center [1116, 386] width 18 height 18
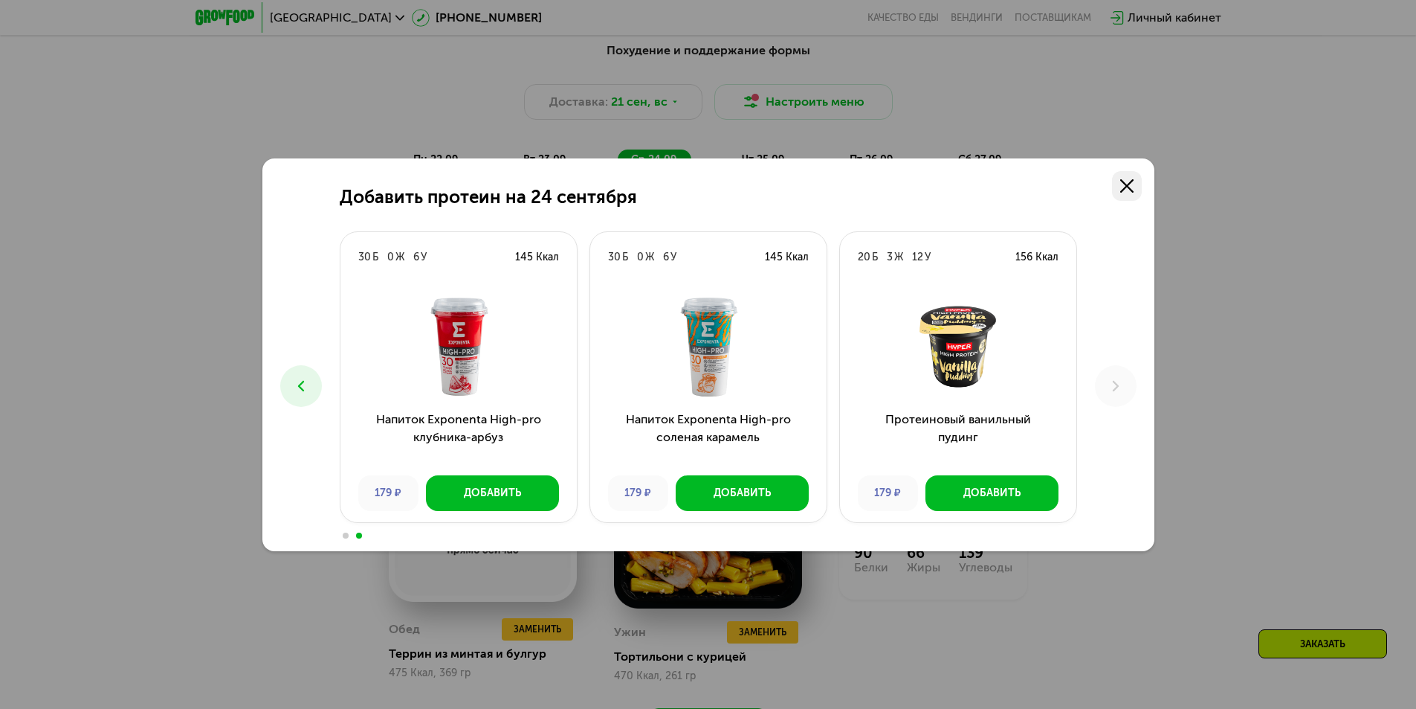
click at [1123, 186] on icon at bounding box center [1126, 185] width 13 height 13
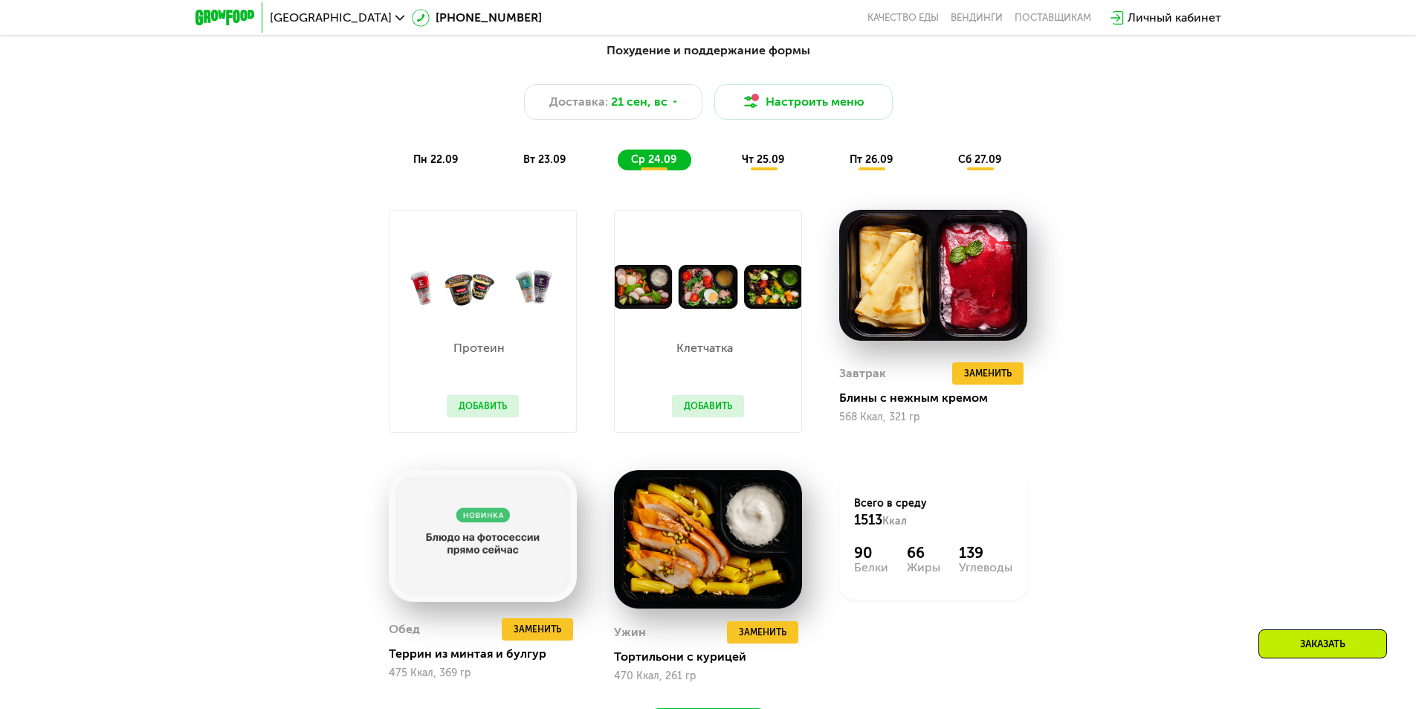
drag, startPoint x: 720, startPoint y: 403, endPoint x: 721, endPoint y: 411, distance: 8.2
click at [720, 406] on button "Добавить" at bounding box center [708, 406] width 72 height 22
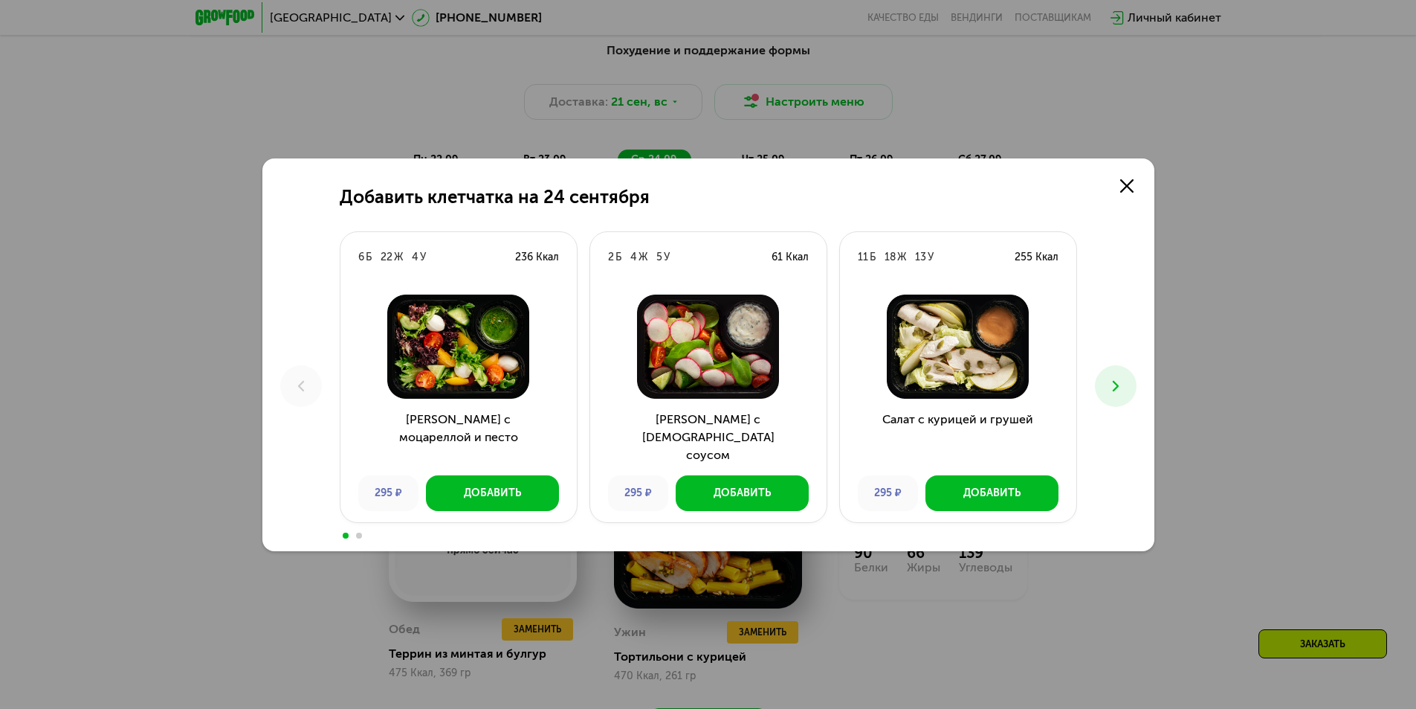
click at [1112, 387] on icon at bounding box center [1116, 386] width 18 height 18
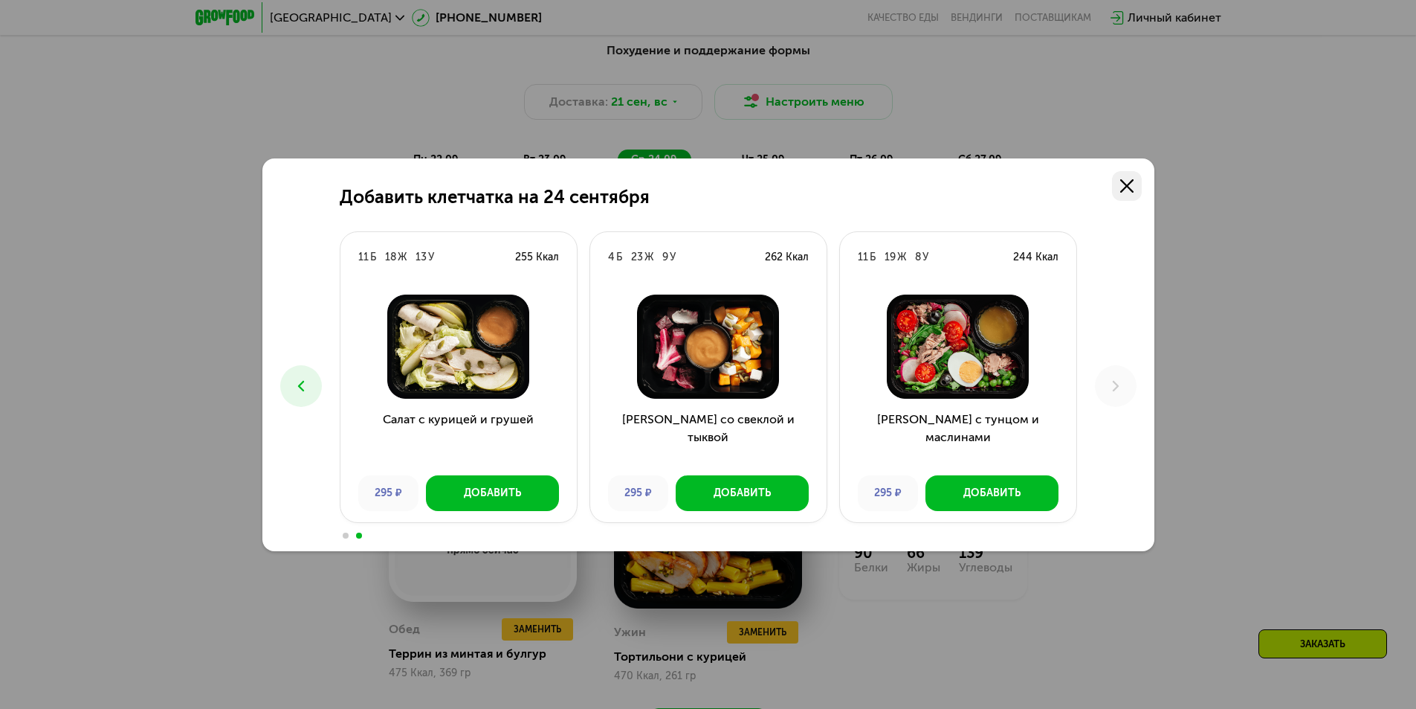
click at [1125, 176] on link at bounding box center [1127, 186] width 30 height 30
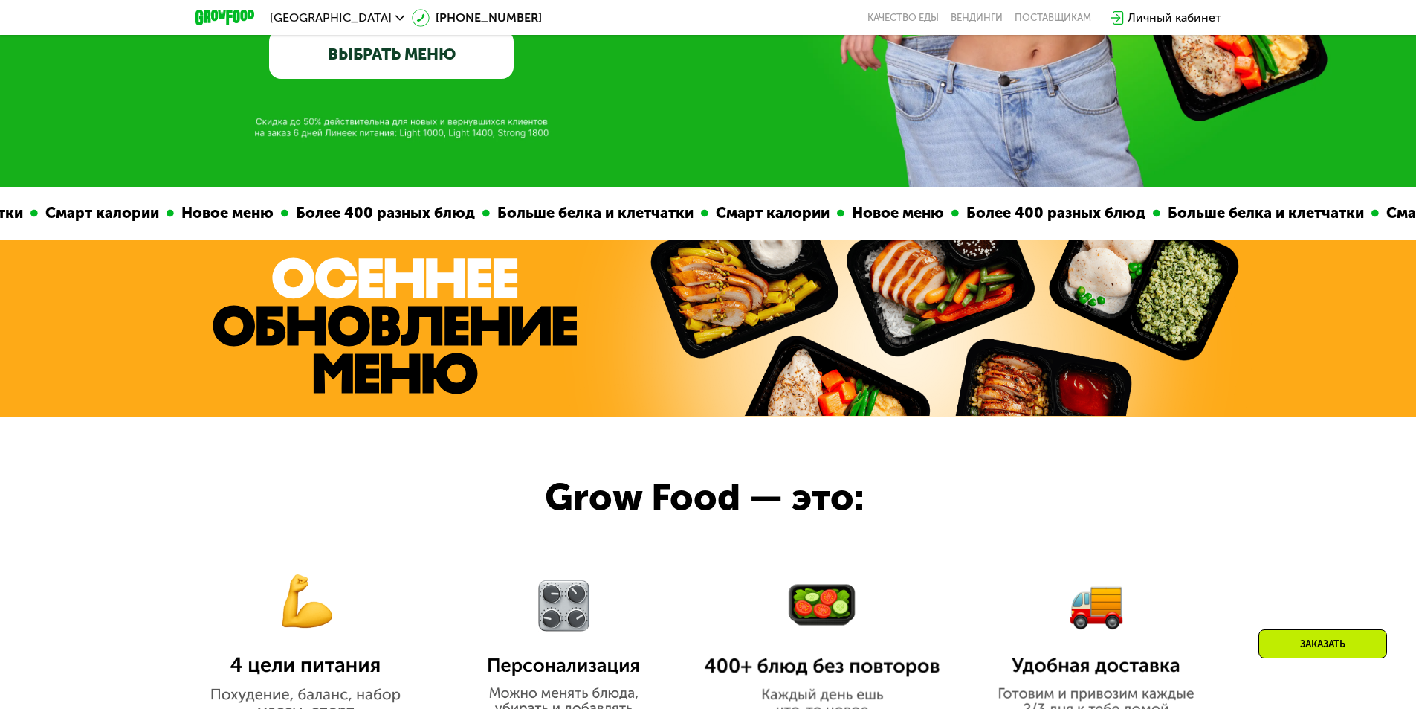
scroll to position [192, 0]
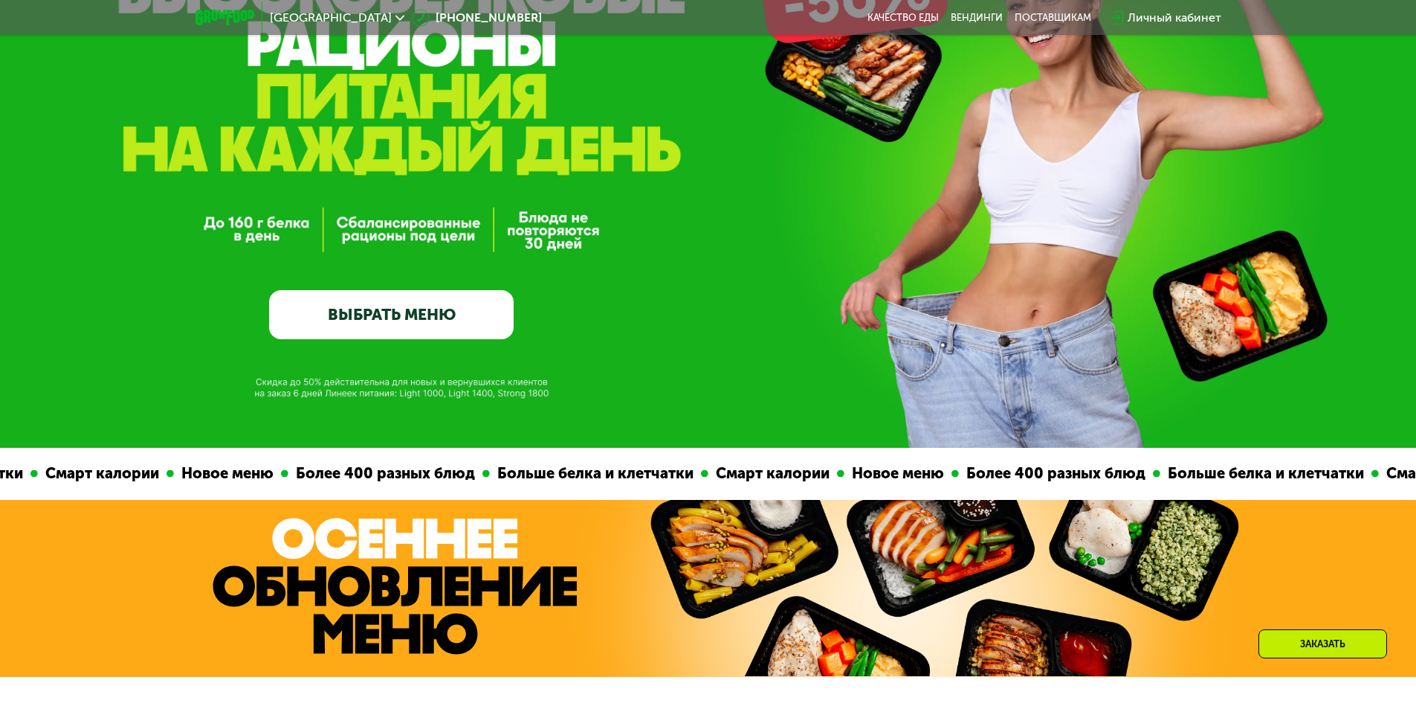
click at [431, 329] on link "ВЫБРАТЬ МЕНЮ" at bounding box center [391, 314] width 245 height 49
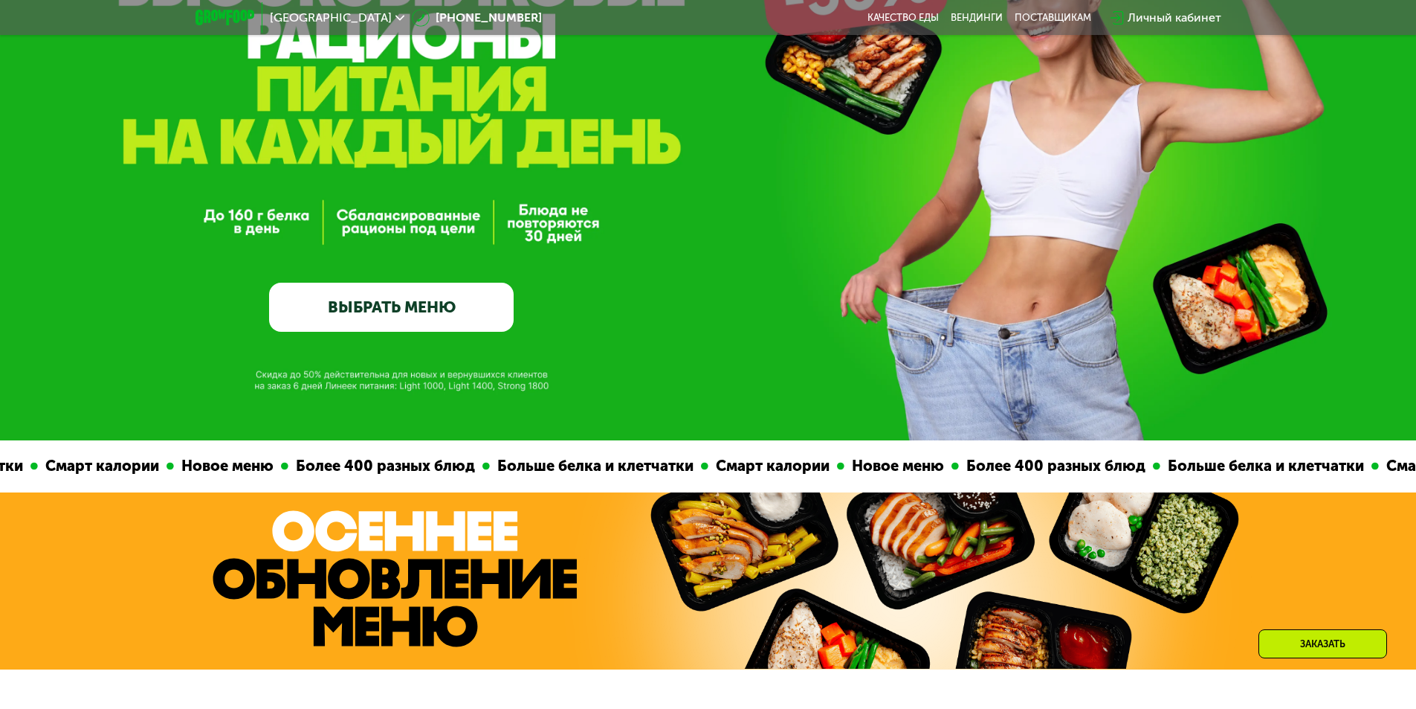
scroll to position [0, 0]
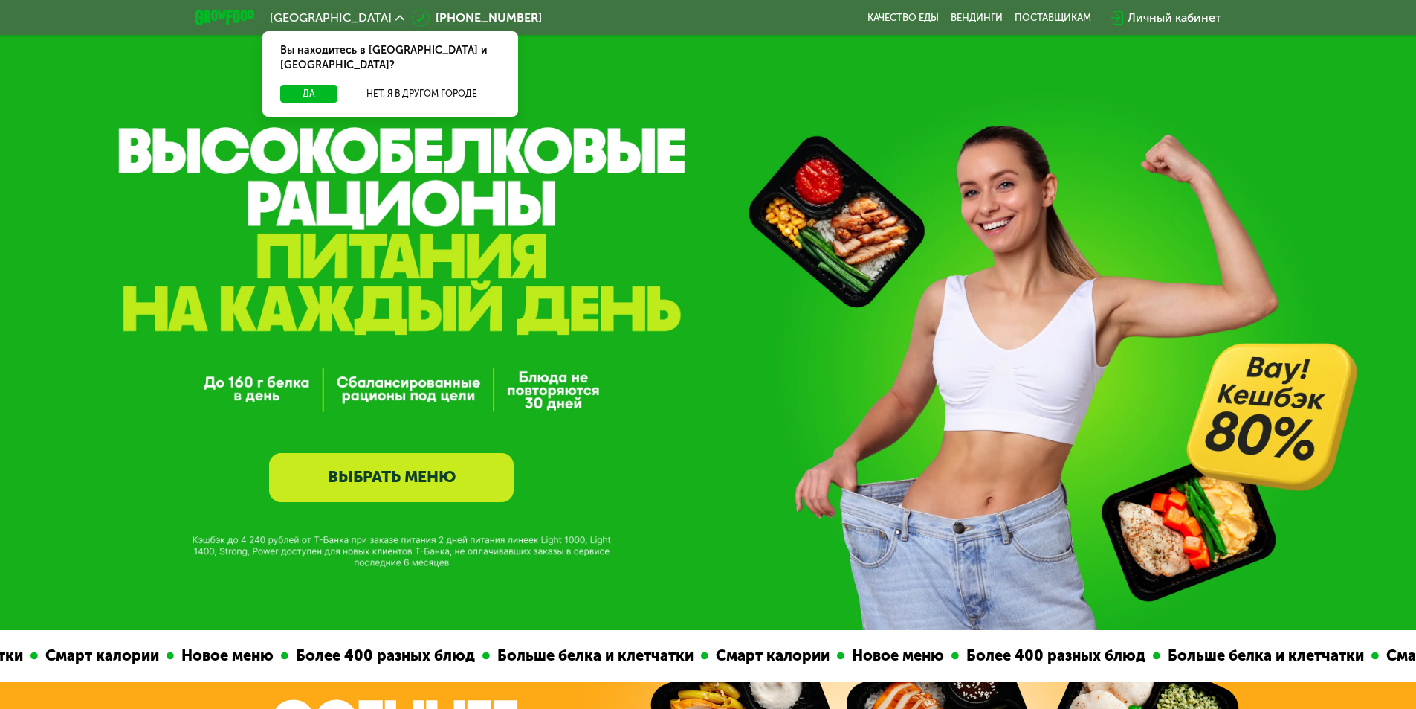
click at [429, 474] on link "ВЫБРАТЬ МЕНЮ" at bounding box center [391, 477] width 245 height 49
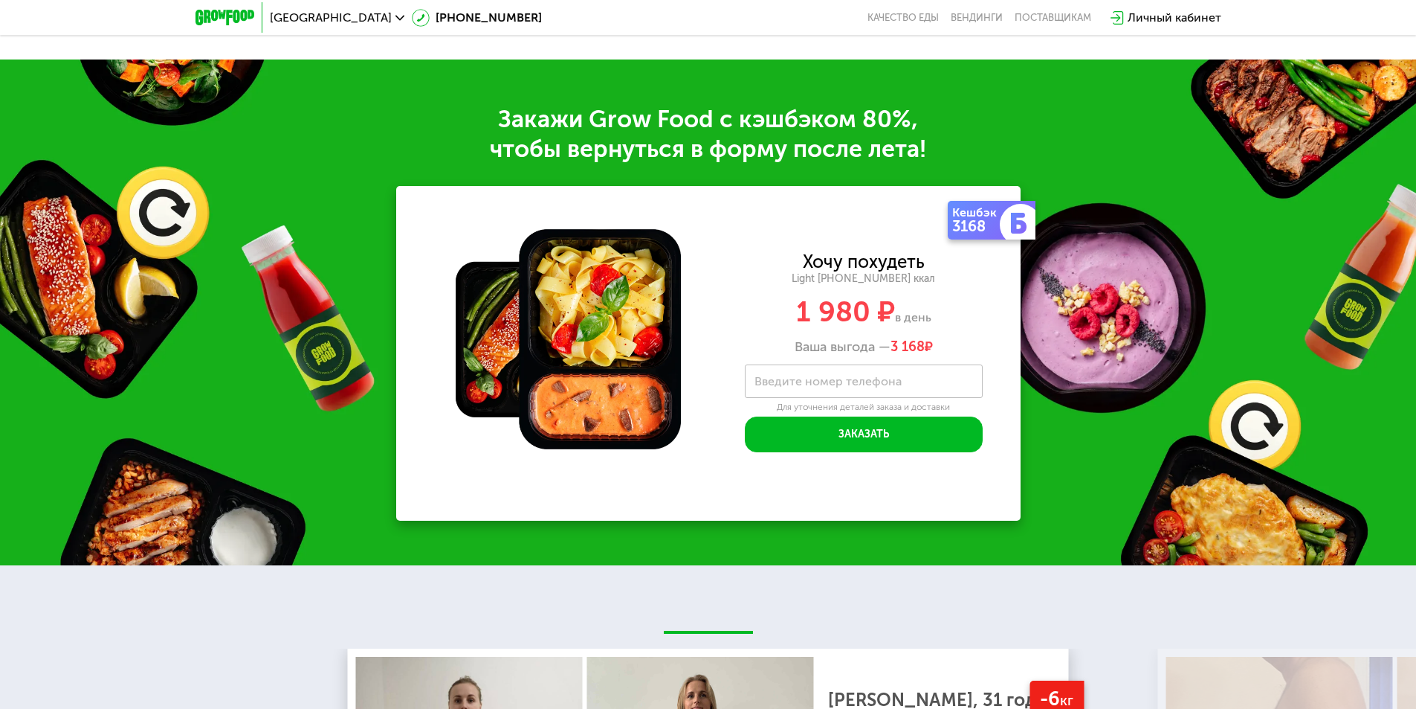
scroll to position [1817, 0]
